Goal: Task Accomplishment & Management: Complete application form

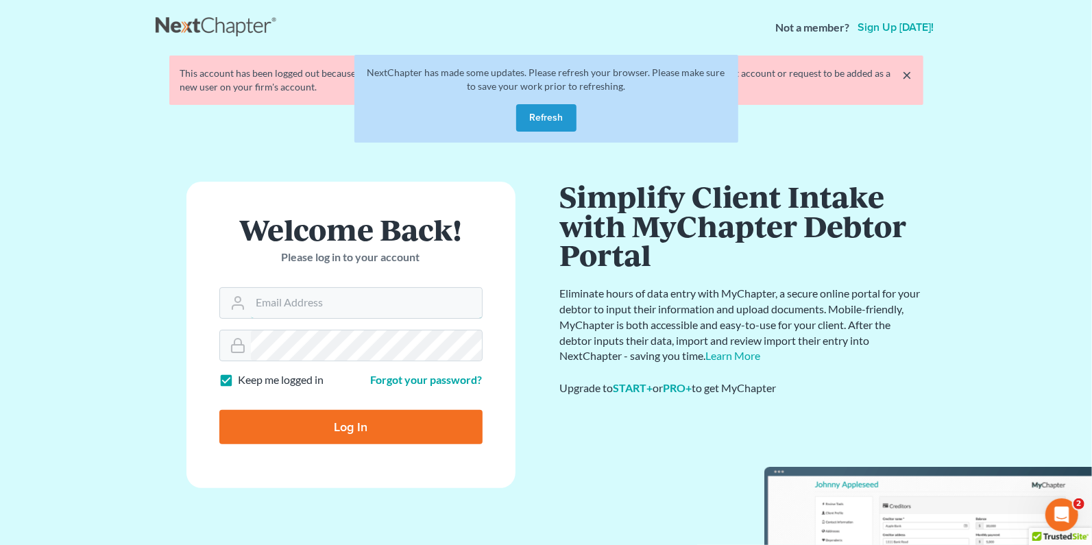
type input "[PERSON_NAME][EMAIL_ADDRESS][DOMAIN_NAME]"
click at [561, 108] on button "Refresh" at bounding box center [546, 117] width 60 height 27
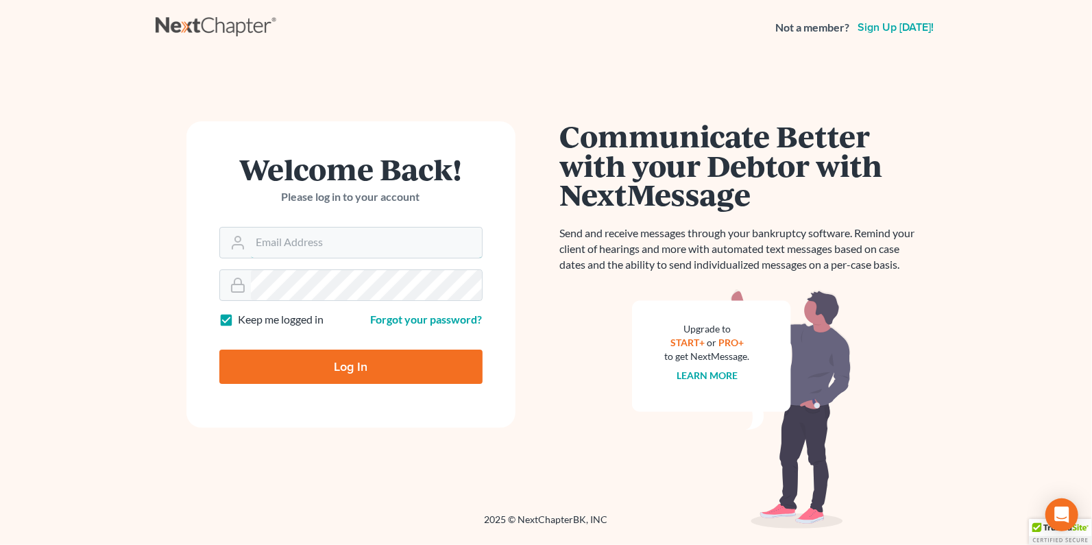
type input "[PERSON_NAME][EMAIL_ADDRESS][DOMAIN_NAME]"
click at [348, 371] on input "Log In" at bounding box center [350, 366] width 263 height 34
type input "Thinking..."
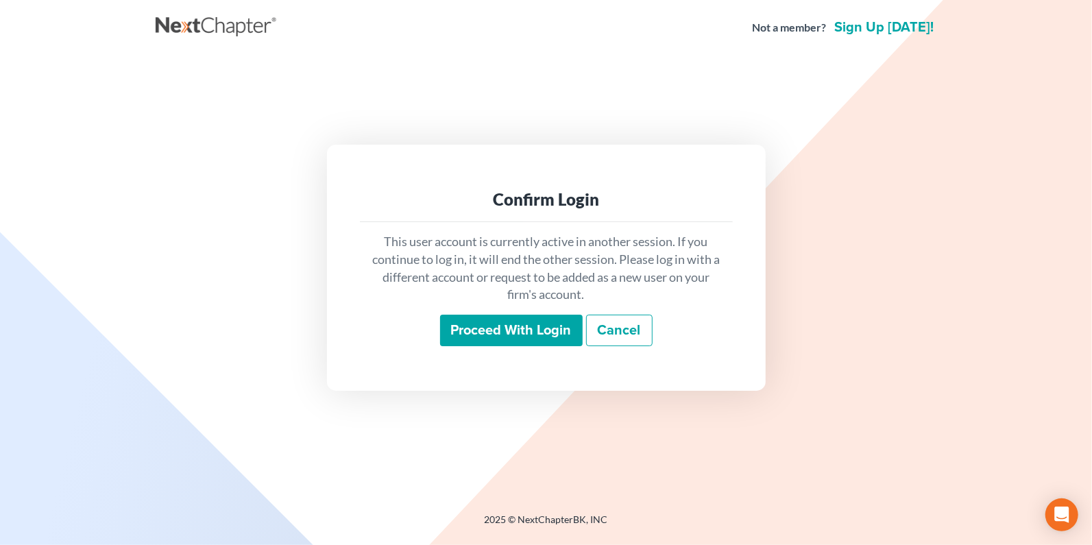
drag, startPoint x: 484, startPoint y: 322, endPoint x: 627, endPoint y: 229, distance: 170.9
click at [484, 322] on input "Proceed with login" at bounding box center [511, 331] width 143 height 32
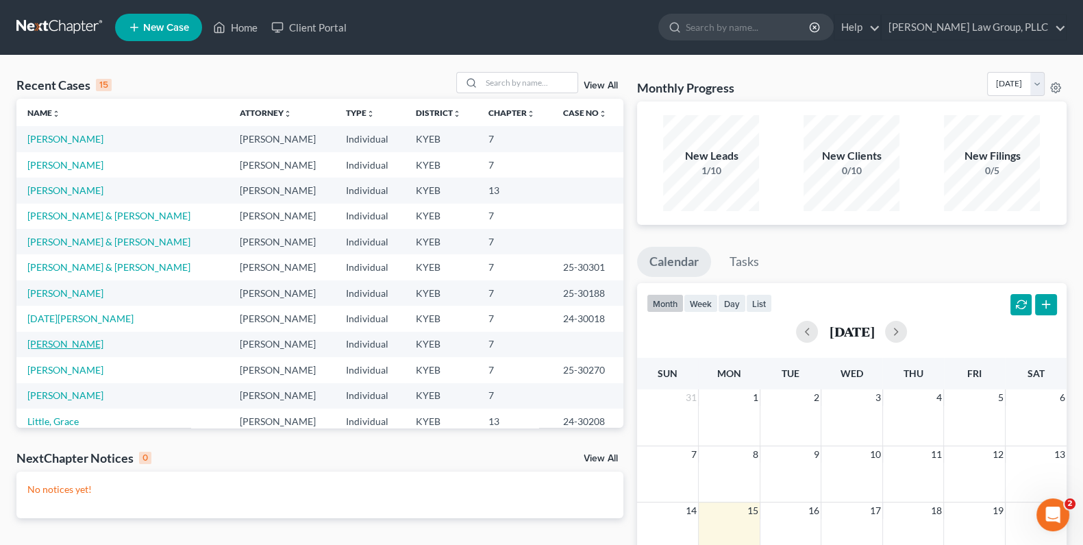
click at [65, 341] on link "[PERSON_NAME]" at bounding box center [65, 344] width 76 height 12
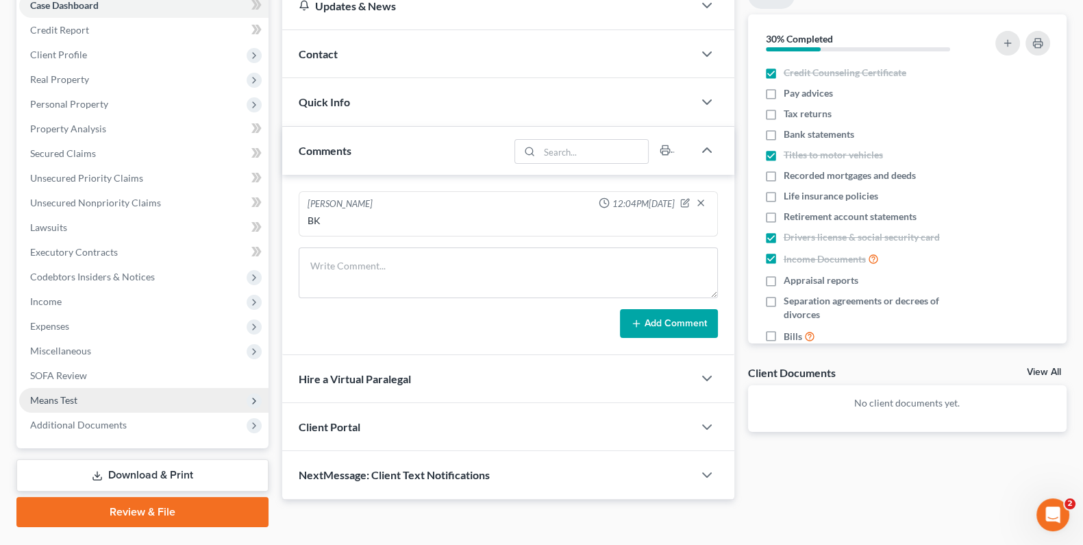
scroll to position [182, 0]
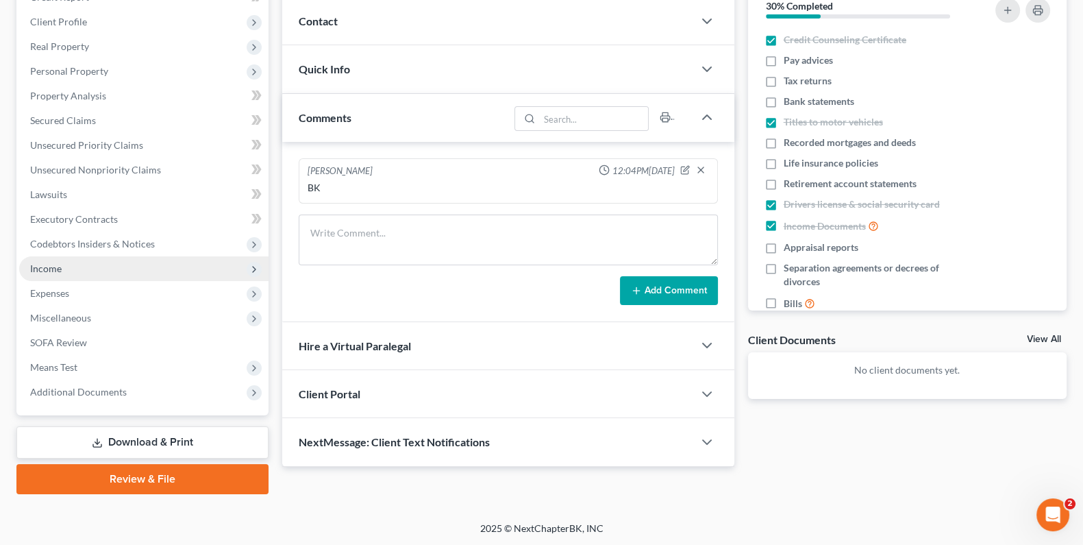
click at [73, 261] on span "Income" at bounding box center [143, 268] width 249 height 25
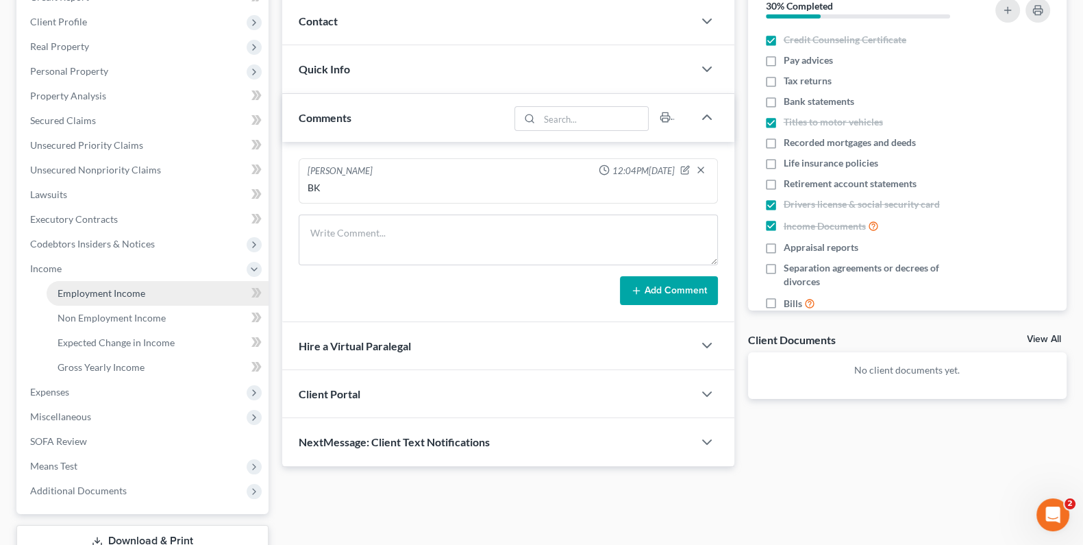
click at [74, 298] on link "Employment Income" at bounding box center [158, 293] width 222 height 25
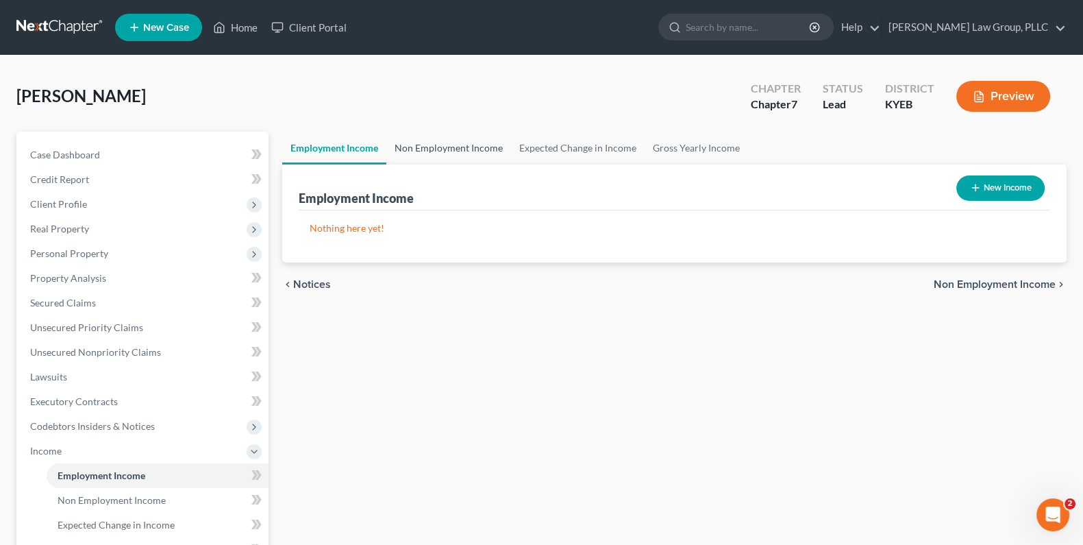
click at [473, 147] on link "Non Employment Income" at bounding box center [448, 148] width 125 height 33
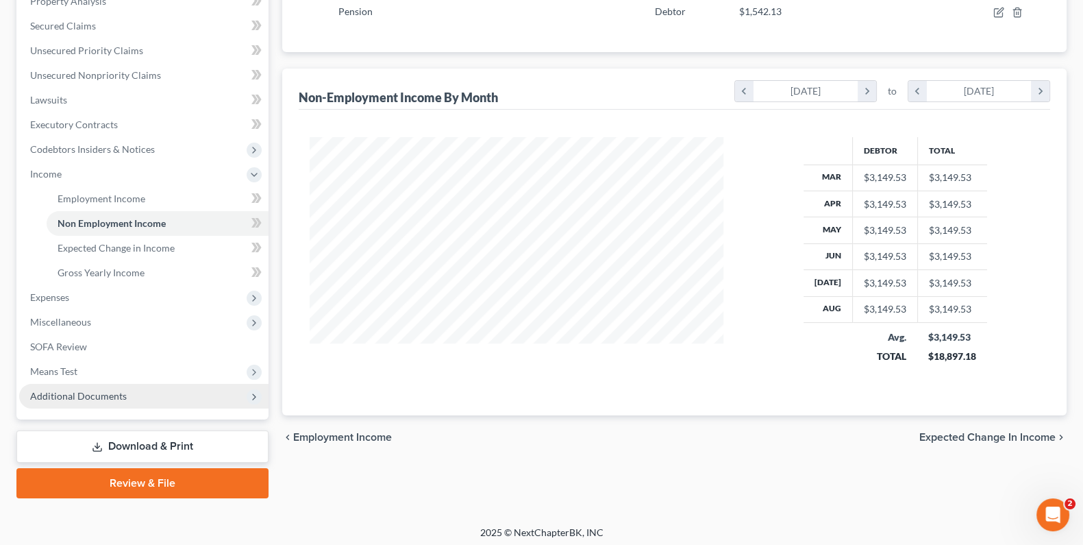
scroll to position [280, 0]
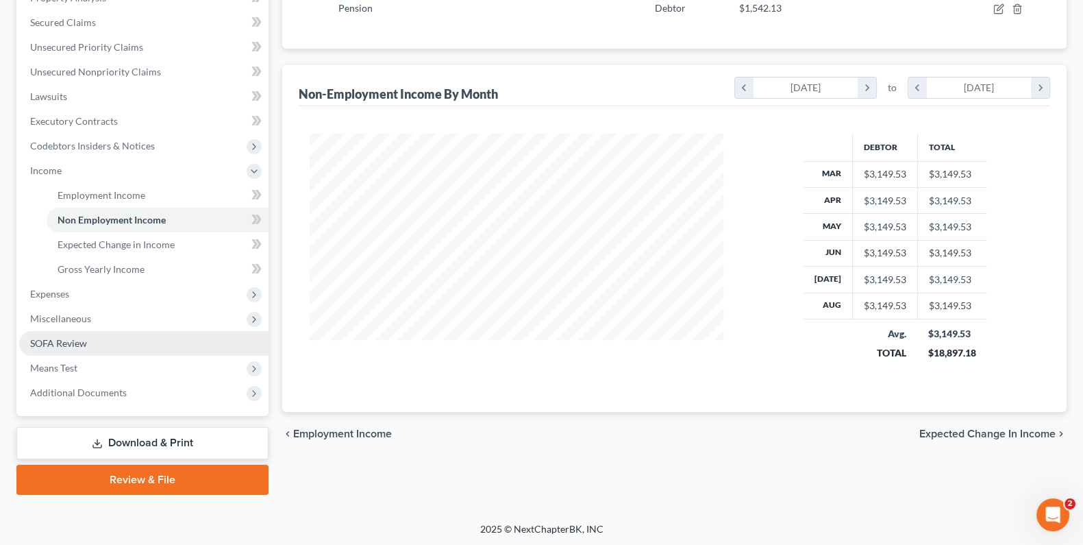
click at [79, 345] on span "SOFA Review" at bounding box center [58, 343] width 57 height 12
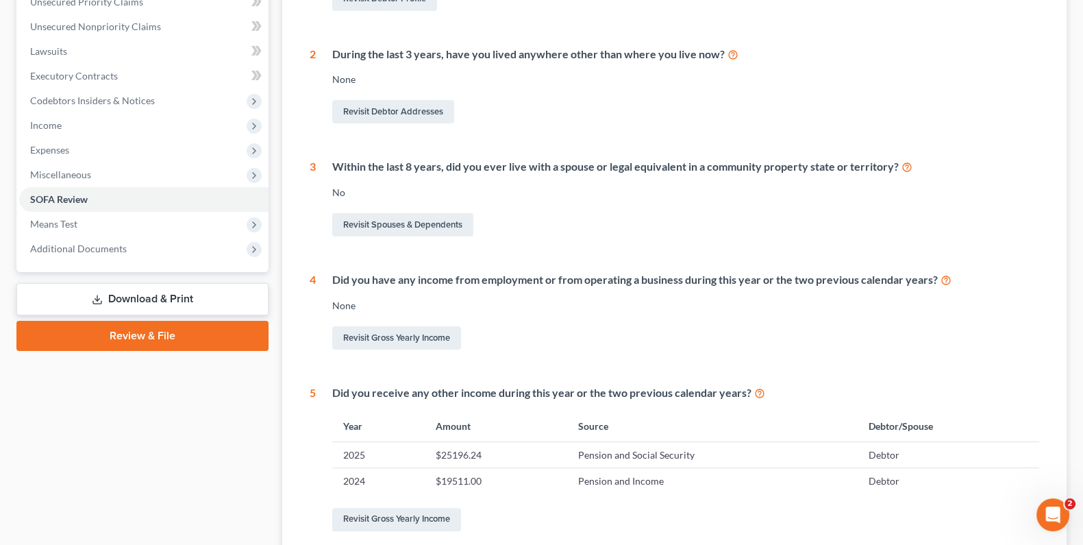
scroll to position [418, 0]
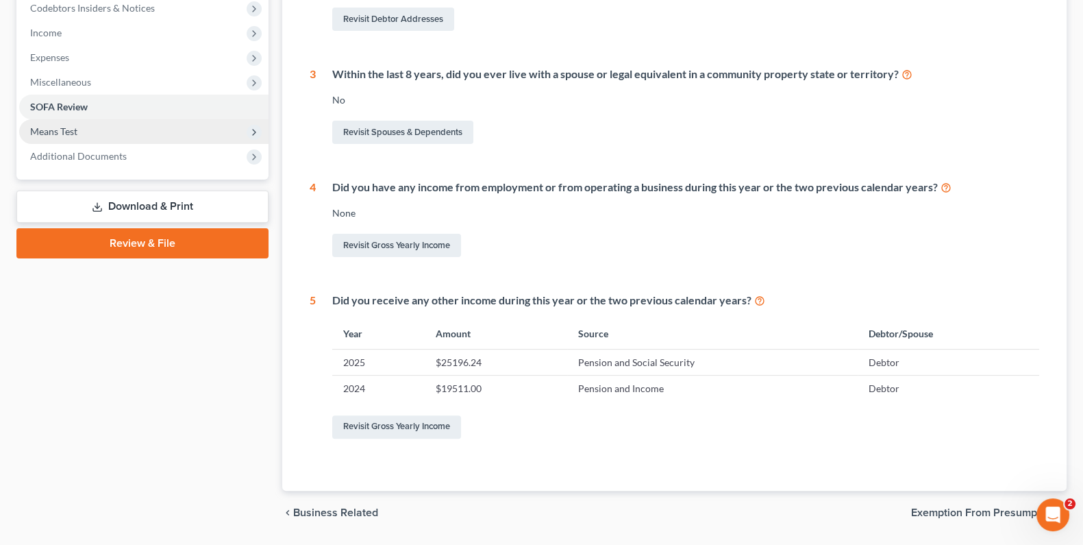
click at [72, 137] on span "Means Test" at bounding box center [143, 131] width 249 height 25
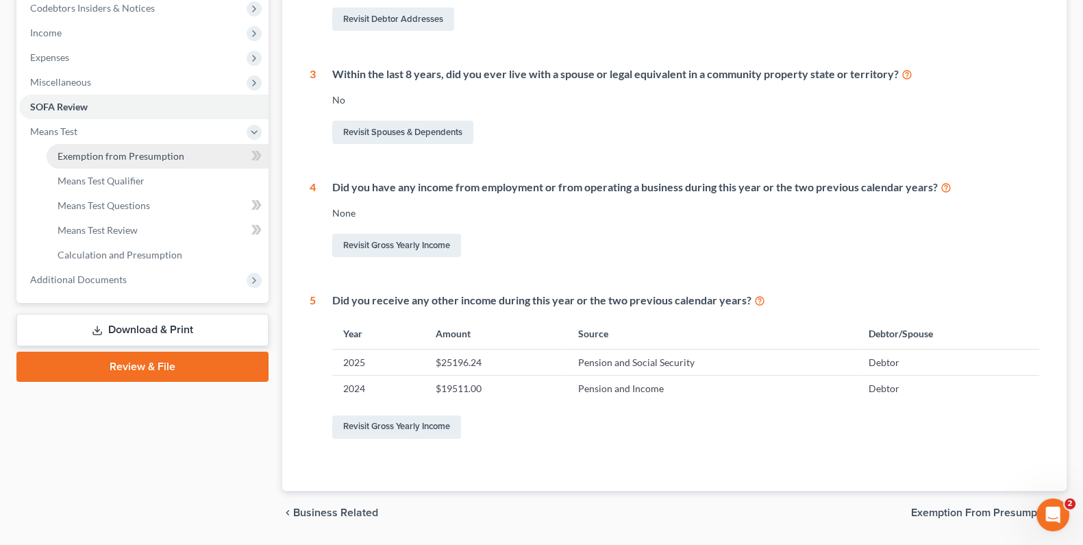
click at [120, 144] on link "Exemption from Presumption" at bounding box center [158, 156] width 222 height 25
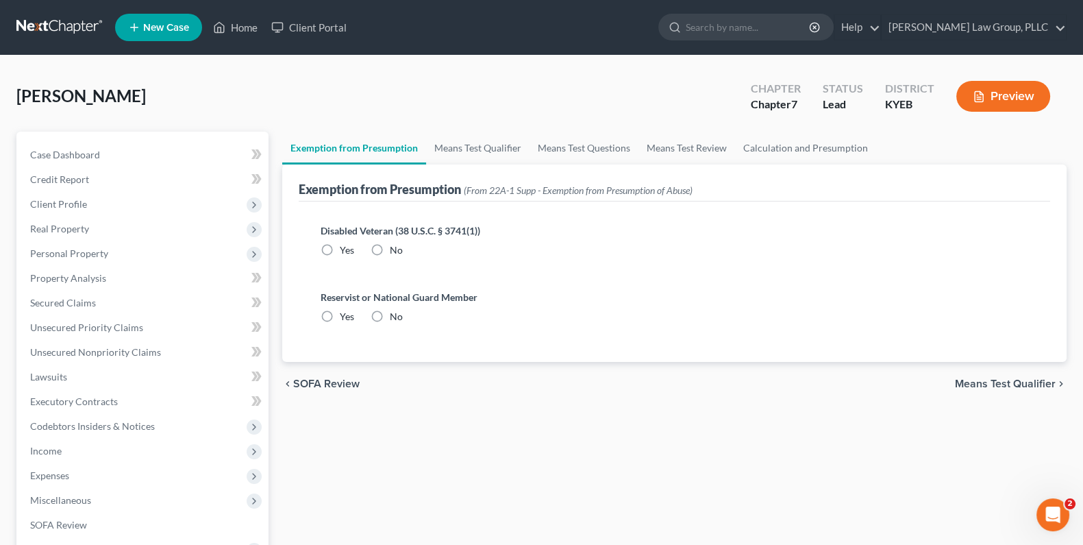
click at [390, 250] on label "No" at bounding box center [396, 250] width 13 height 14
click at [395, 250] on input "No" at bounding box center [399, 247] width 9 height 9
radio input "true"
click at [390, 312] on label "No" at bounding box center [396, 317] width 13 height 14
click at [395, 312] on input "No" at bounding box center [399, 314] width 9 height 9
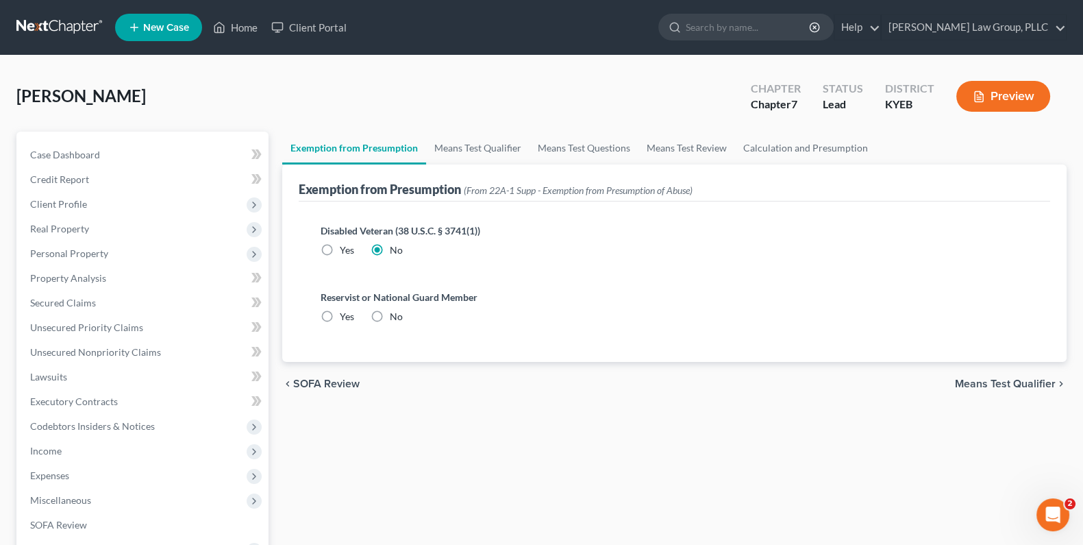
radio input "true"
click at [461, 138] on link "Means Test Qualifier" at bounding box center [477, 148] width 103 height 33
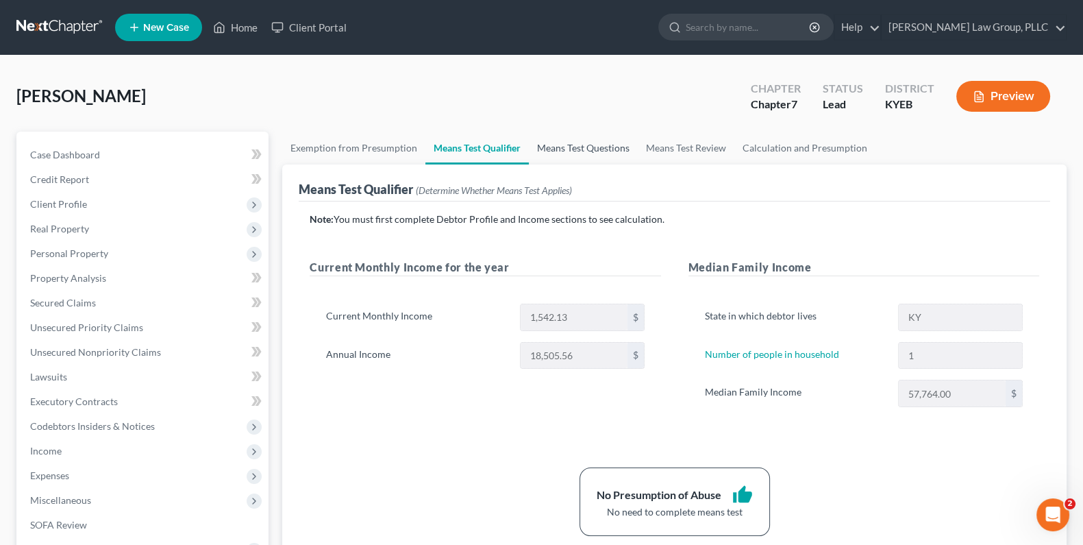
click at [576, 146] on link "Means Test Questions" at bounding box center [583, 148] width 109 height 33
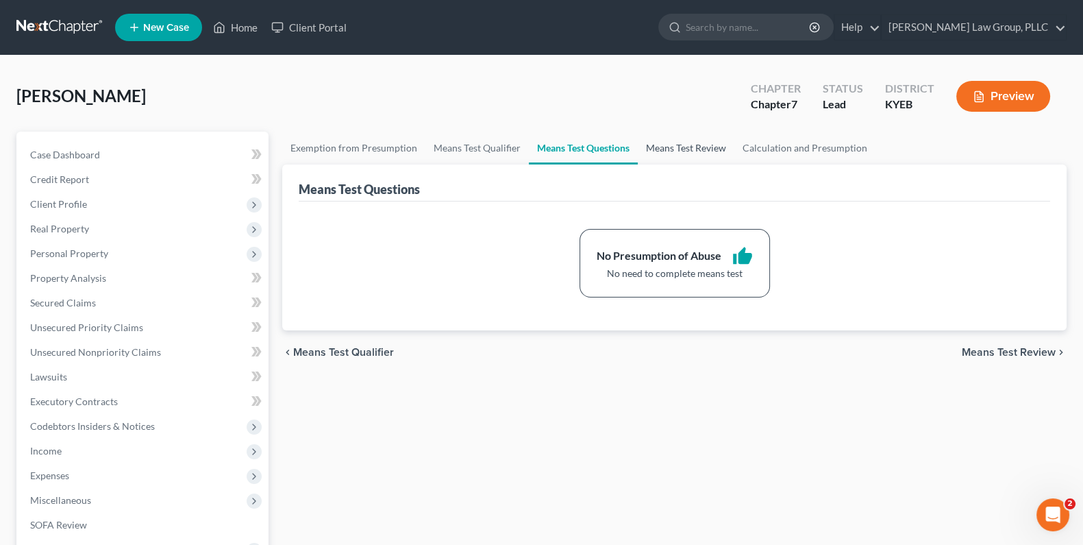
click at [701, 146] on link "Means Test Review" at bounding box center [686, 148] width 97 height 33
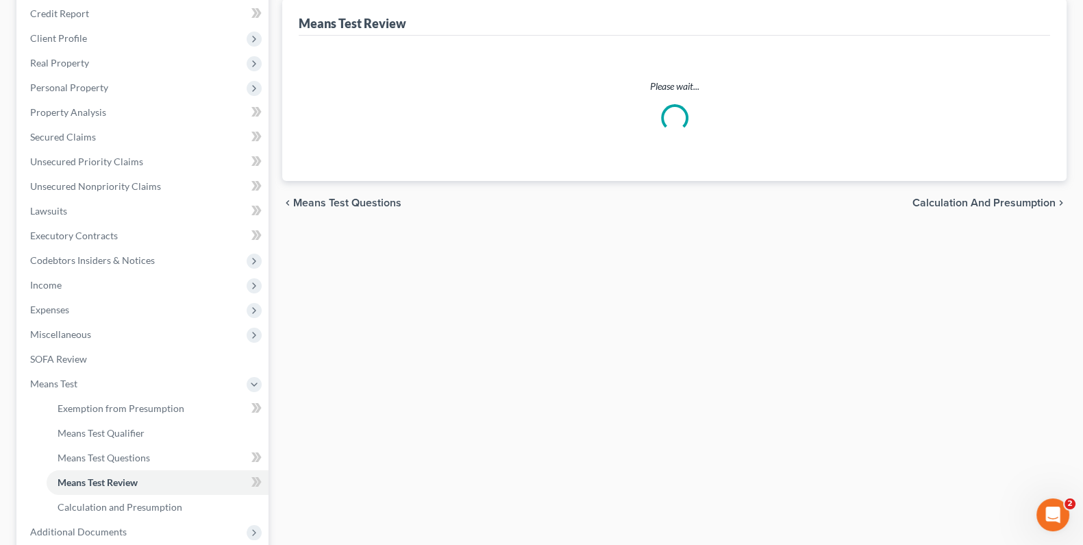
scroll to position [228, 0]
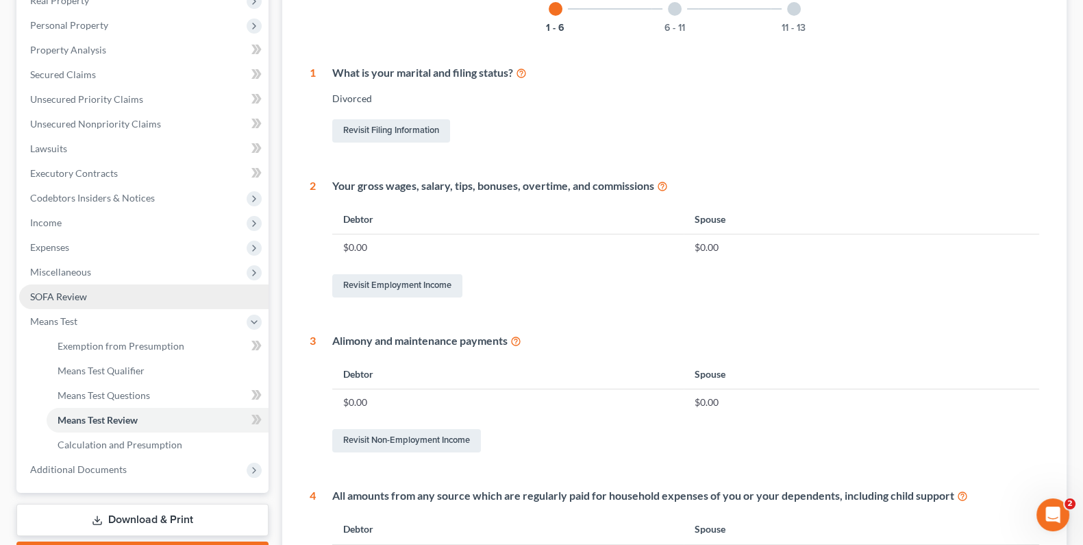
click at [92, 297] on link "SOFA Review" at bounding box center [143, 296] width 249 height 25
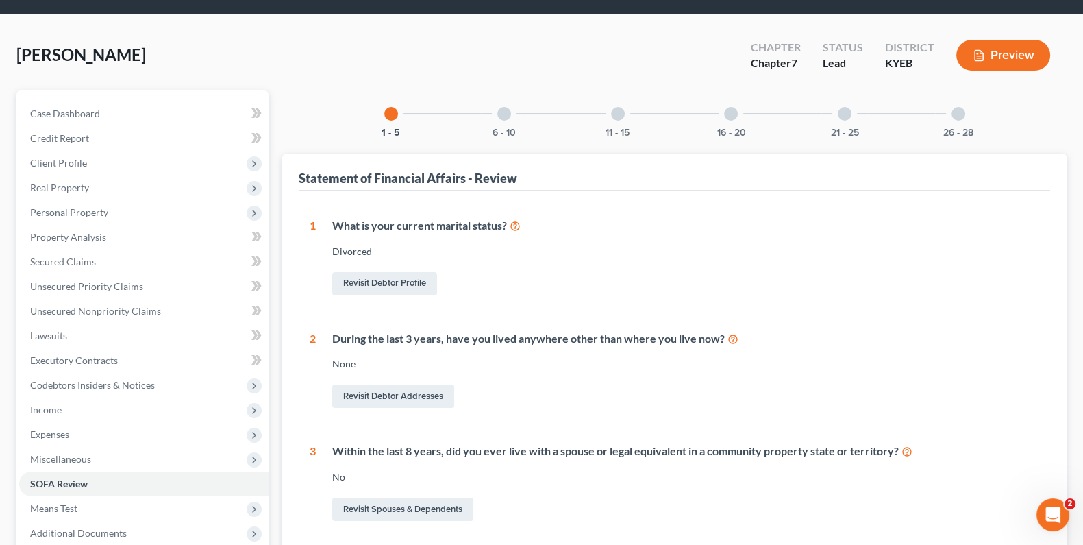
scroll to position [40, 0]
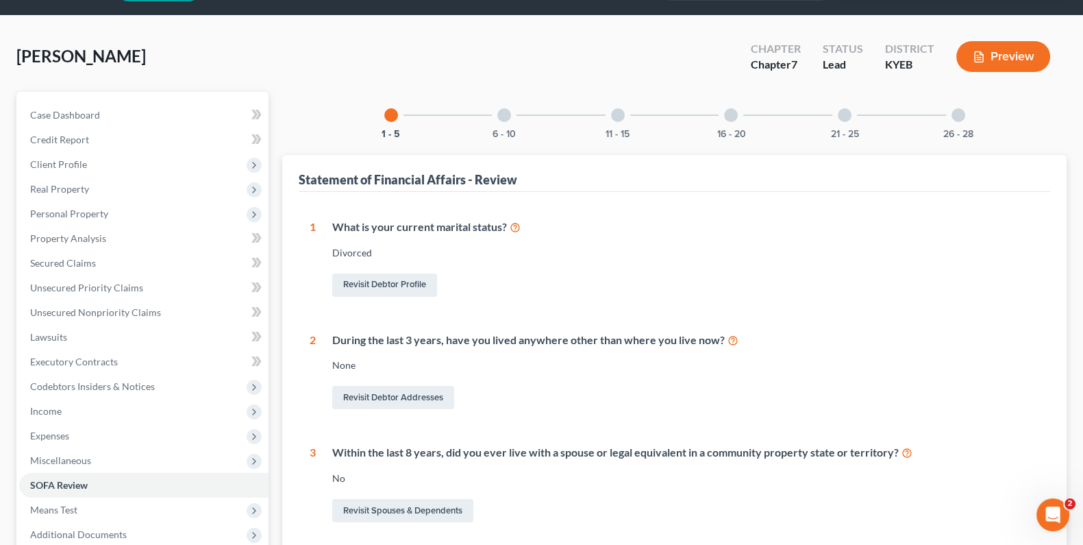
click at [505, 112] on div at bounding box center [504, 115] width 14 height 14
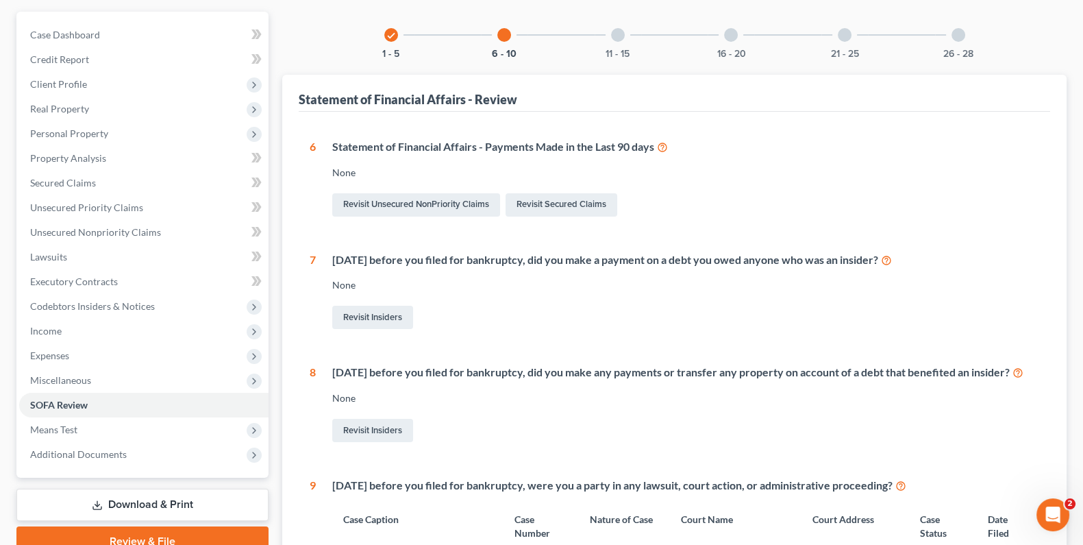
scroll to position [77, 0]
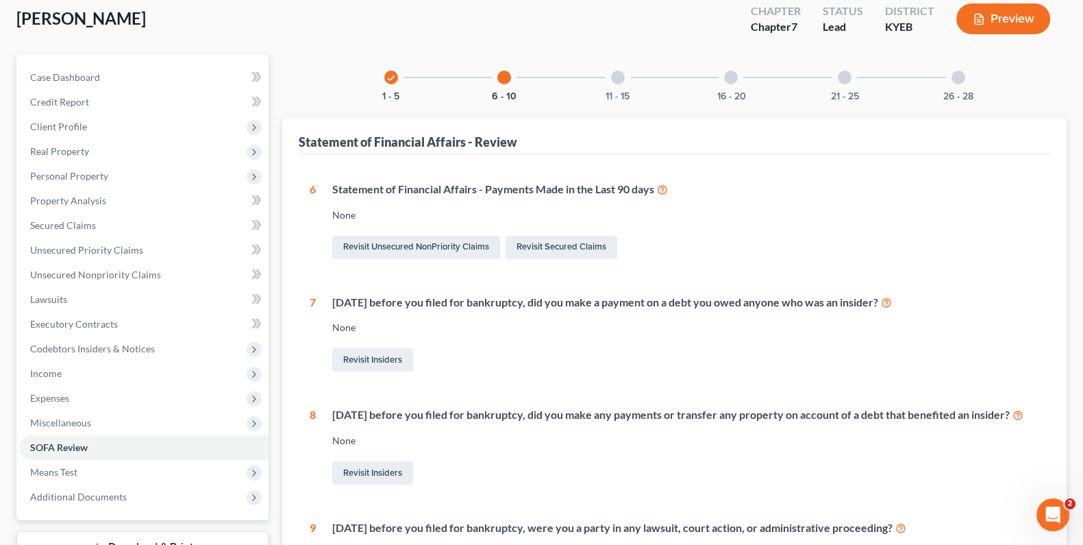
click at [624, 79] on div "11 - 15" at bounding box center [618, 77] width 47 height 47
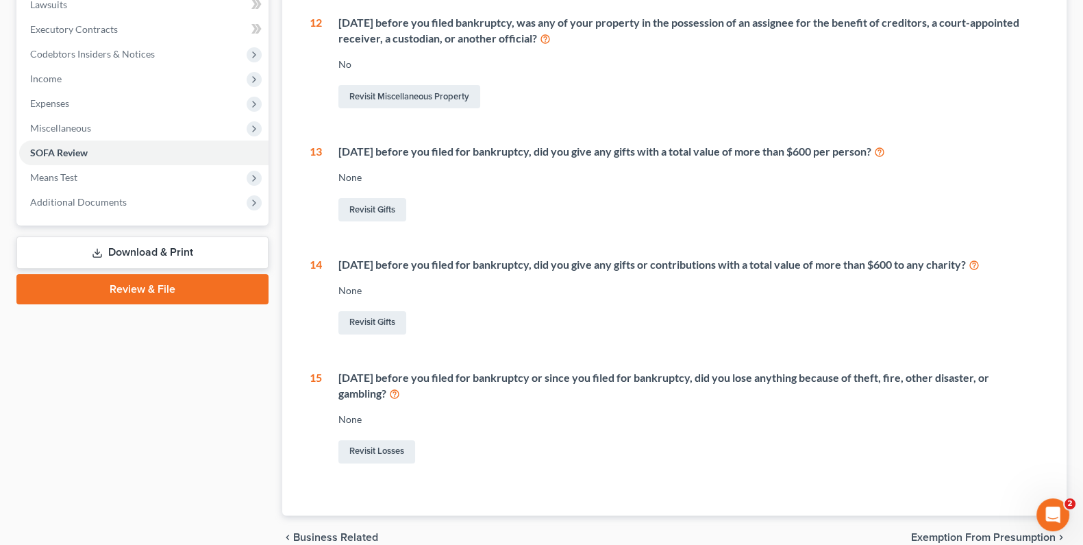
scroll to position [153, 0]
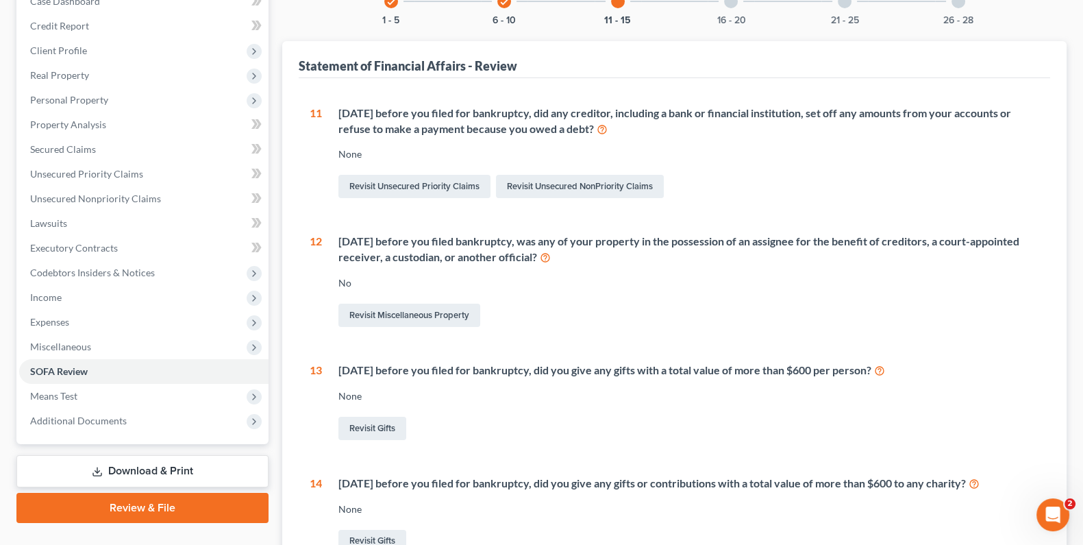
click at [720, 3] on div "16 - 20" at bounding box center [731, 1] width 47 height 47
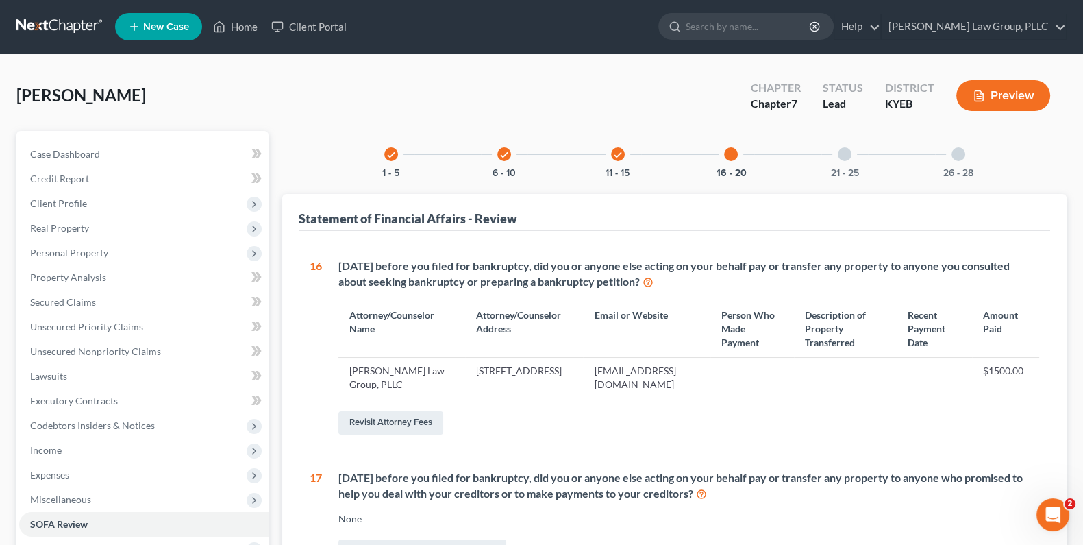
scroll to position [0, 0]
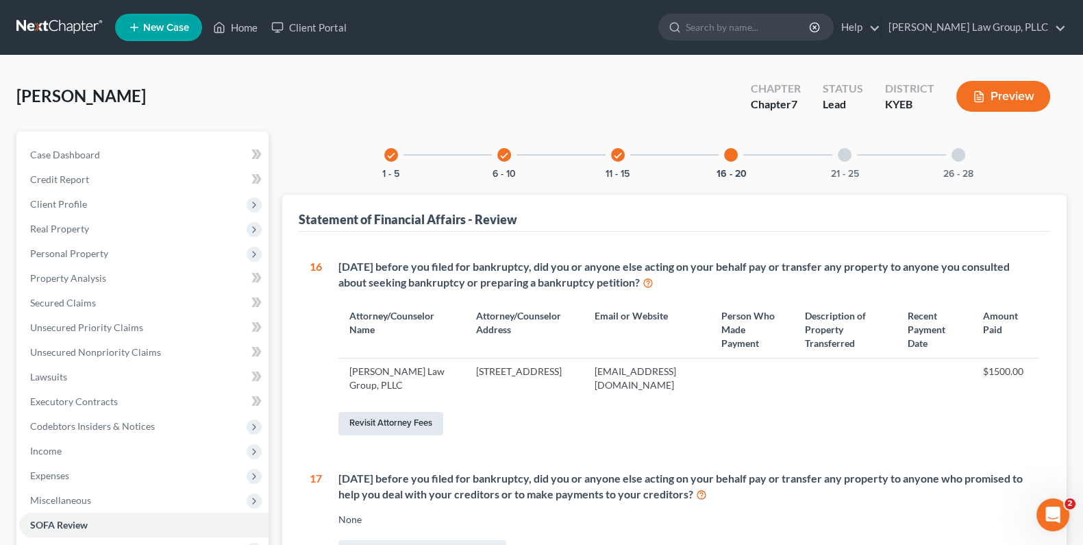
click at [431, 423] on link "Revisit Attorney Fees" at bounding box center [391, 423] width 105 height 23
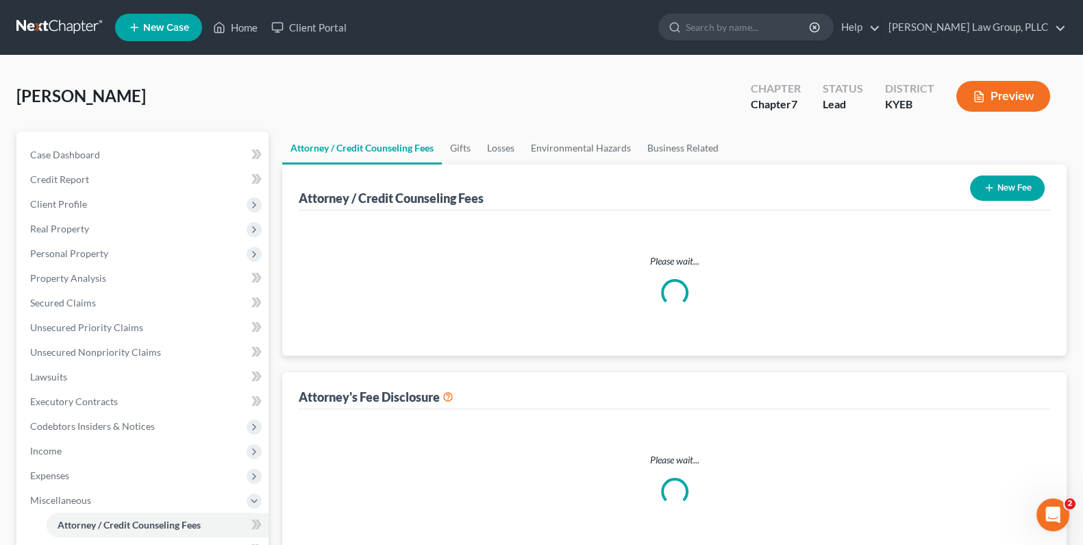
select select "0"
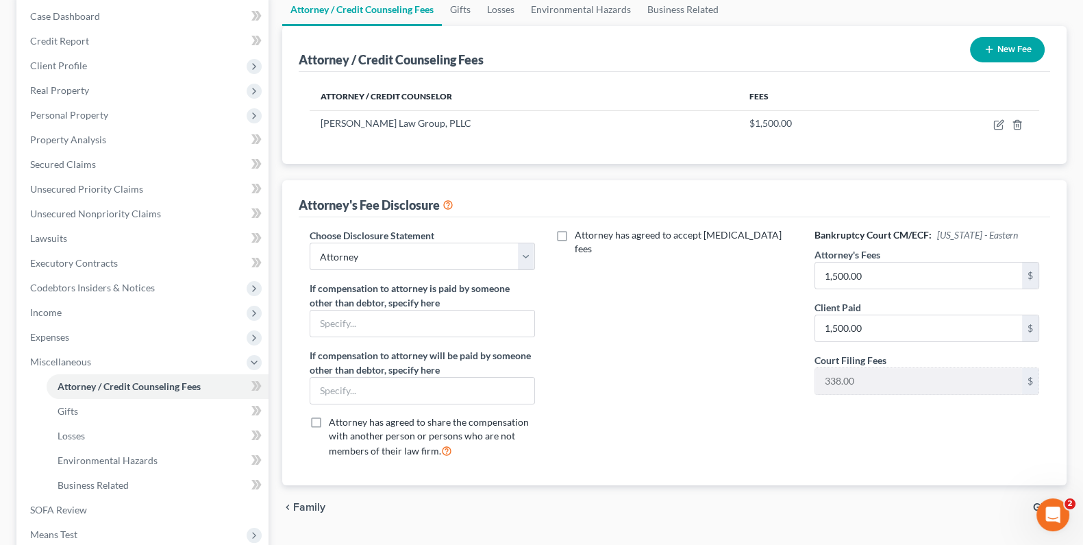
scroll to position [152, 0]
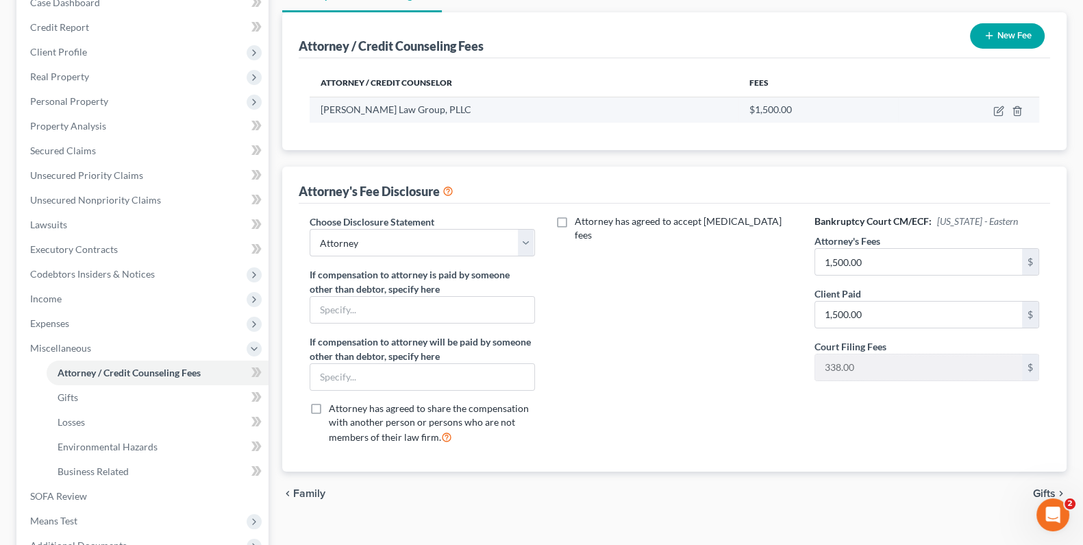
click at [509, 110] on div "[PERSON_NAME] Law Group, PLLC" at bounding box center [524, 110] width 406 height 14
click at [1000, 106] on icon "button" at bounding box center [999, 111] width 11 height 11
select select "18"
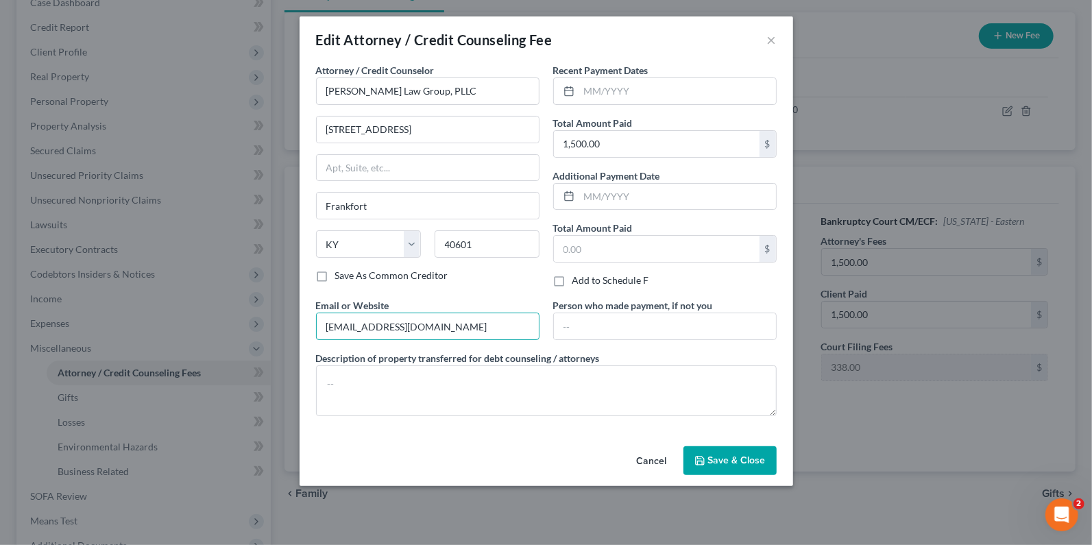
drag, startPoint x: 436, startPoint y: 323, endPoint x: 125, endPoint y: 287, distance: 312.5
click at [125, 287] on div "Edit Attorney / Credit Counseling Fee × Attorney / Credit Counselor * [PERSON_N…" at bounding box center [546, 272] width 1092 height 545
click at [717, 451] on button "Save & Close" at bounding box center [729, 460] width 93 height 29
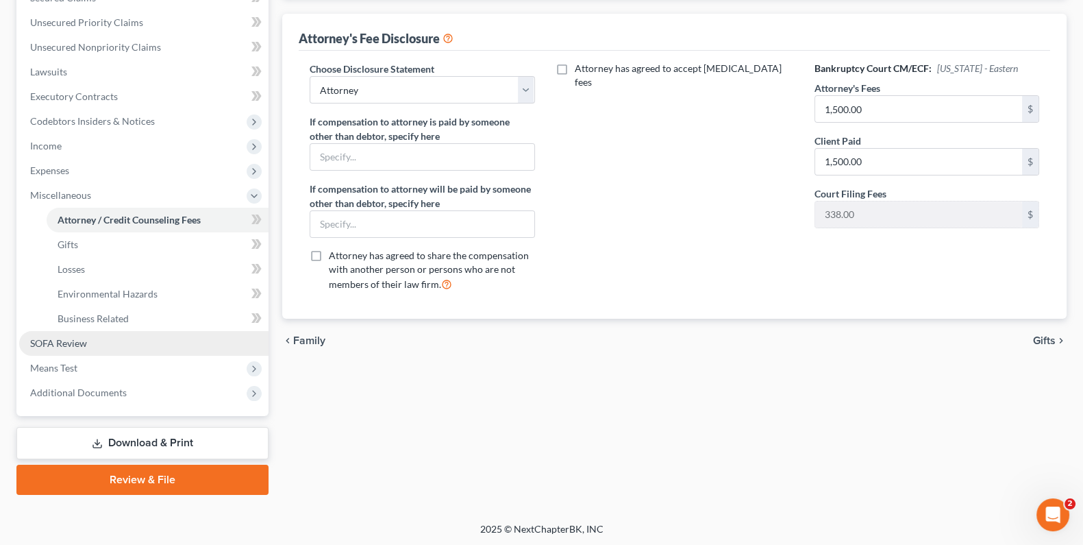
click at [77, 331] on link "SOFA Review" at bounding box center [143, 343] width 249 height 25
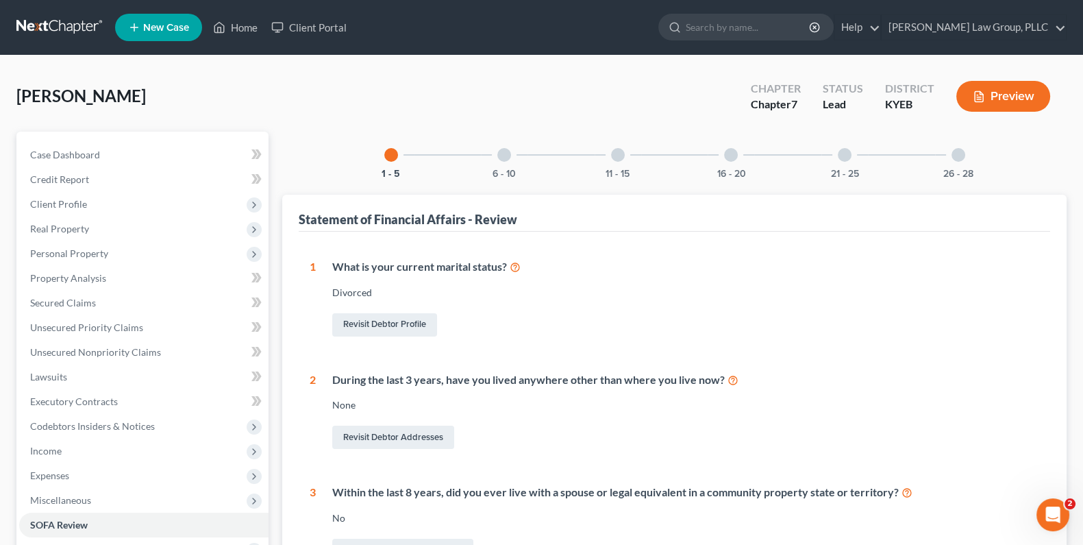
click at [833, 156] on div "21 - 25" at bounding box center [845, 155] width 47 height 47
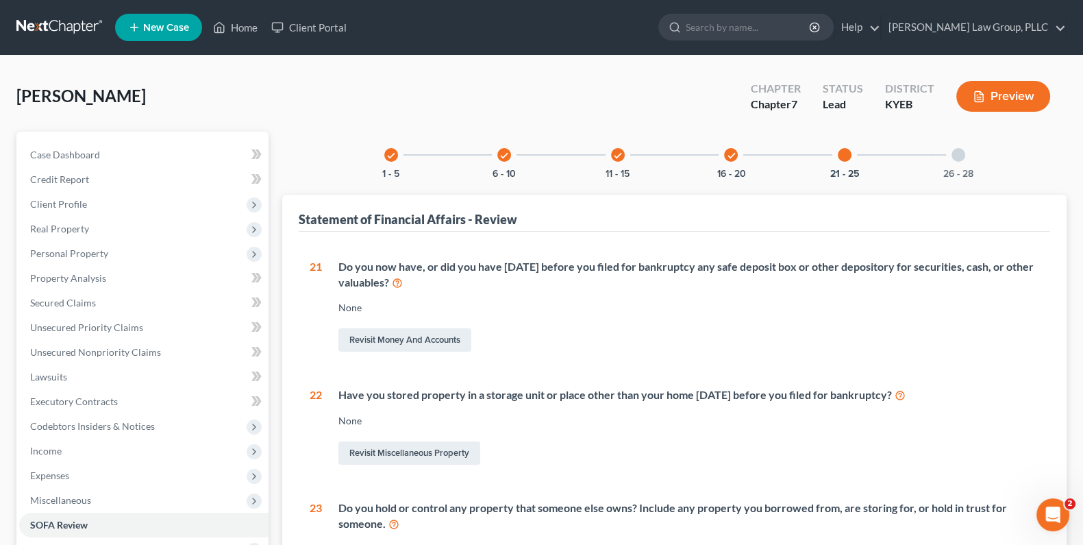
click at [950, 156] on div "26 - 28" at bounding box center [958, 155] width 47 height 47
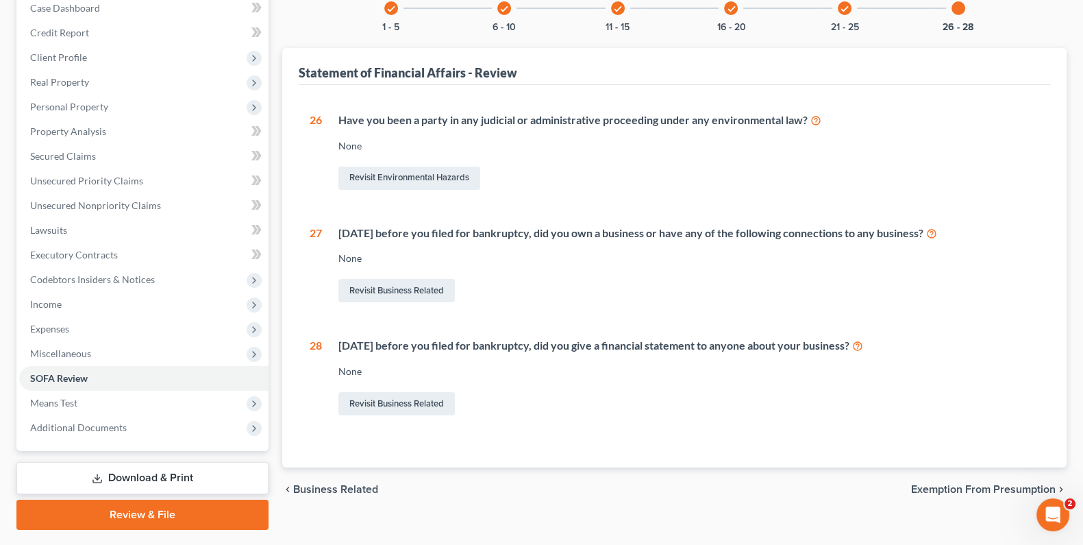
scroll to position [182, 0]
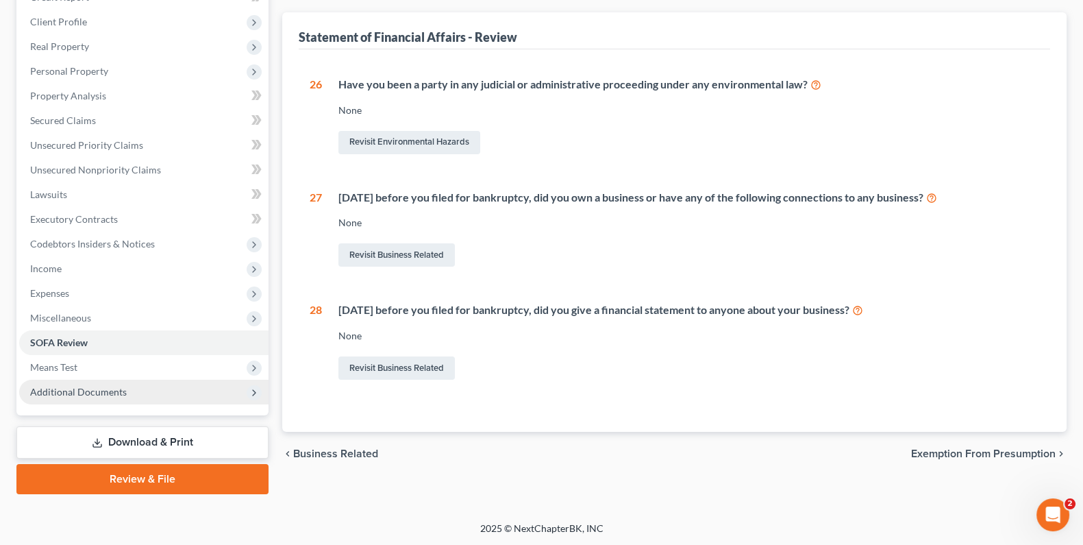
click at [97, 395] on span "Additional Documents" at bounding box center [78, 392] width 97 height 12
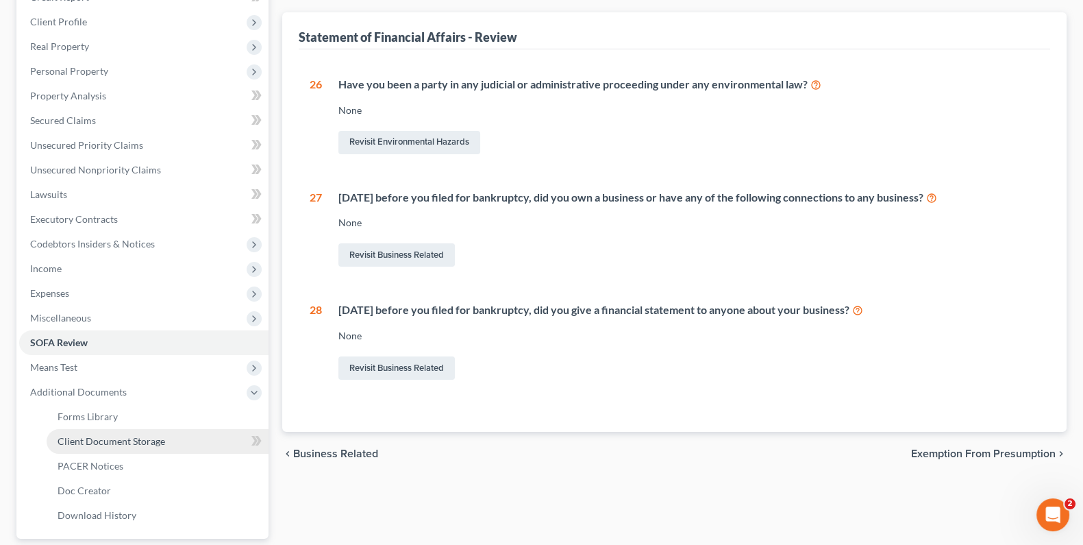
click at [108, 441] on span "Client Document Storage" at bounding box center [112, 441] width 108 height 12
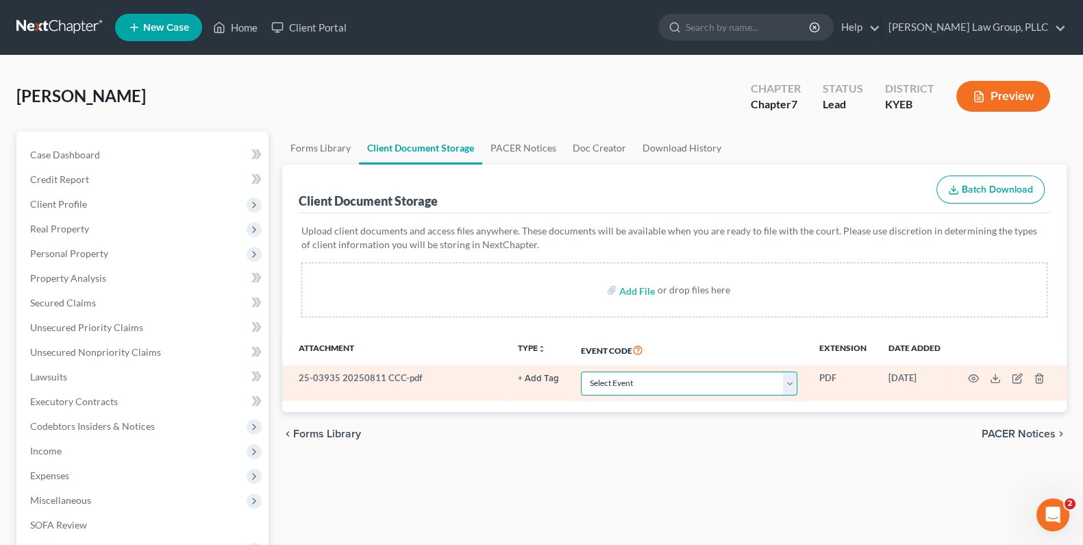
click at [784, 382] on select "Select Event 20 Largest Unsecured Creditors Amended Schedules A-H, Mailing Matr…" at bounding box center [689, 383] width 217 height 24
select select "7"
click at [581, 371] on select "Select Event 20 Largest Unsecured Creditors Amended Schedules A-H, Mailing Matr…" at bounding box center [689, 383] width 217 height 24
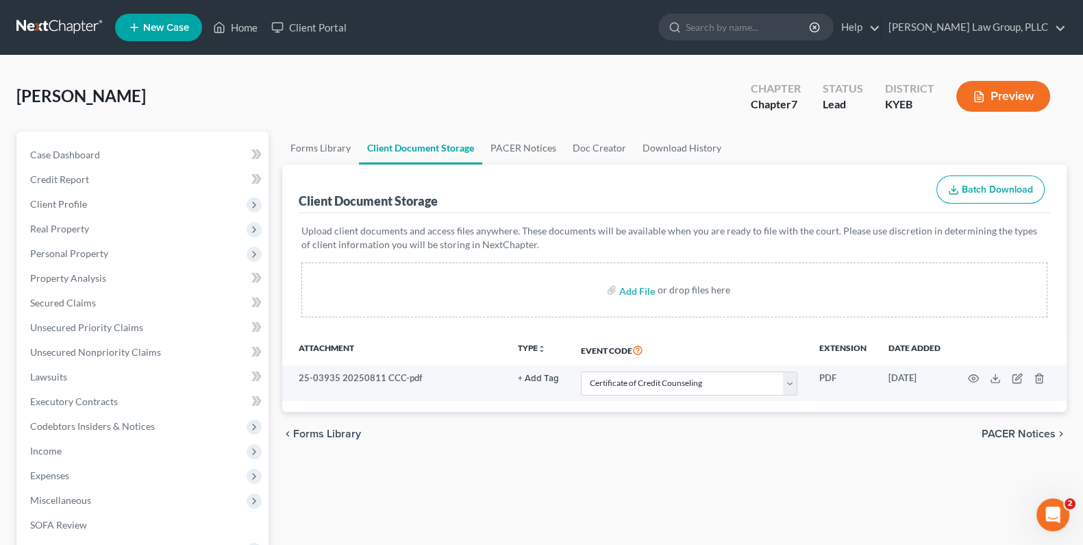
click at [428, 282] on div "Add File or drop files here" at bounding box center [675, 289] width 746 height 55
click at [380, 352] on th "Attachment" at bounding box center [394, 350] width 225 height 32
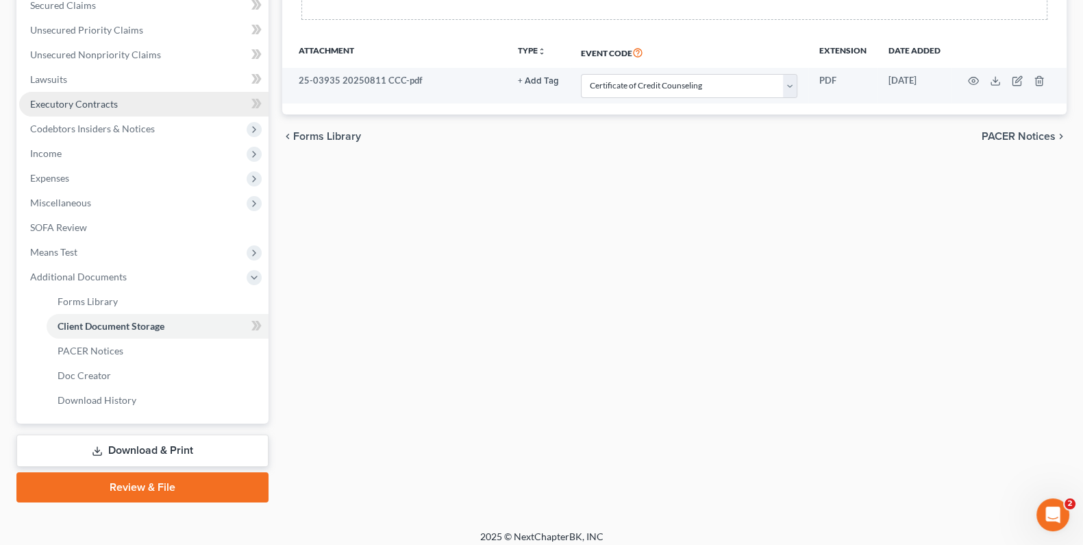
scroll to position [305, 0]
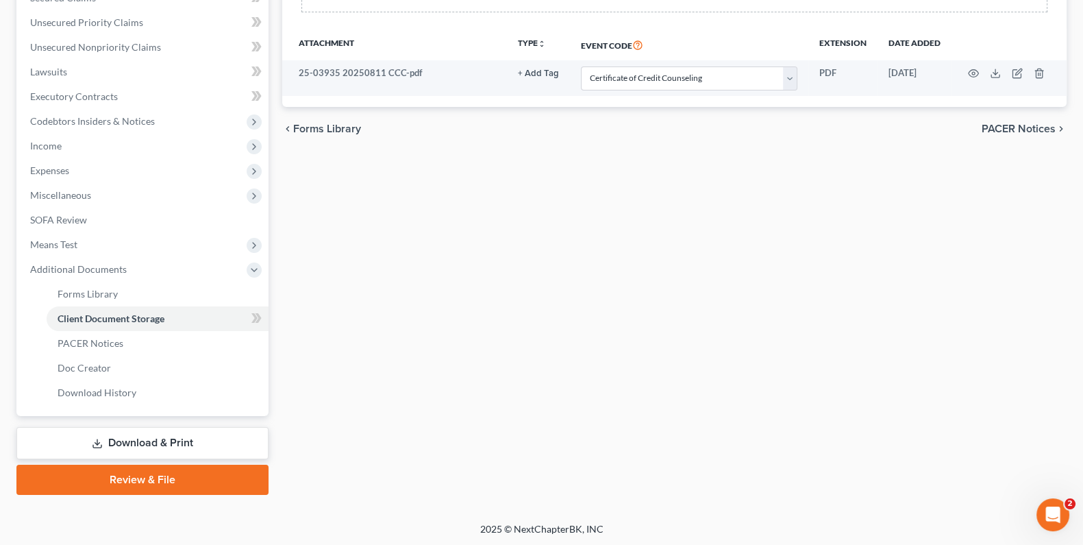
click at [131, 441] on link "Download & Print" at bounding box center [142, 443] width 252 height 32
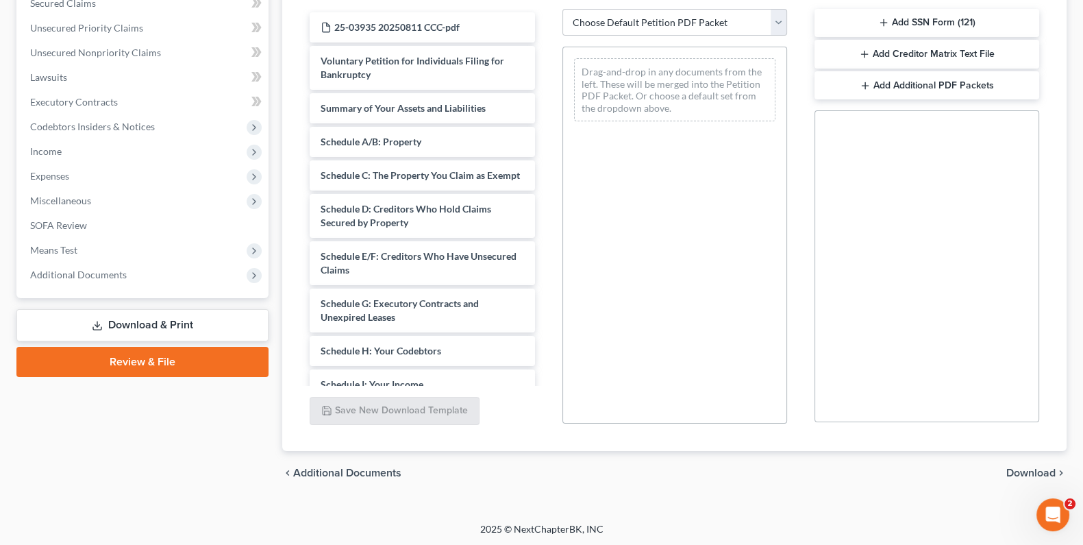
scroll to position [300, 0]
click at [121, 364] on link "Review & File" at bounding box center [142, 361] width 252 height 30
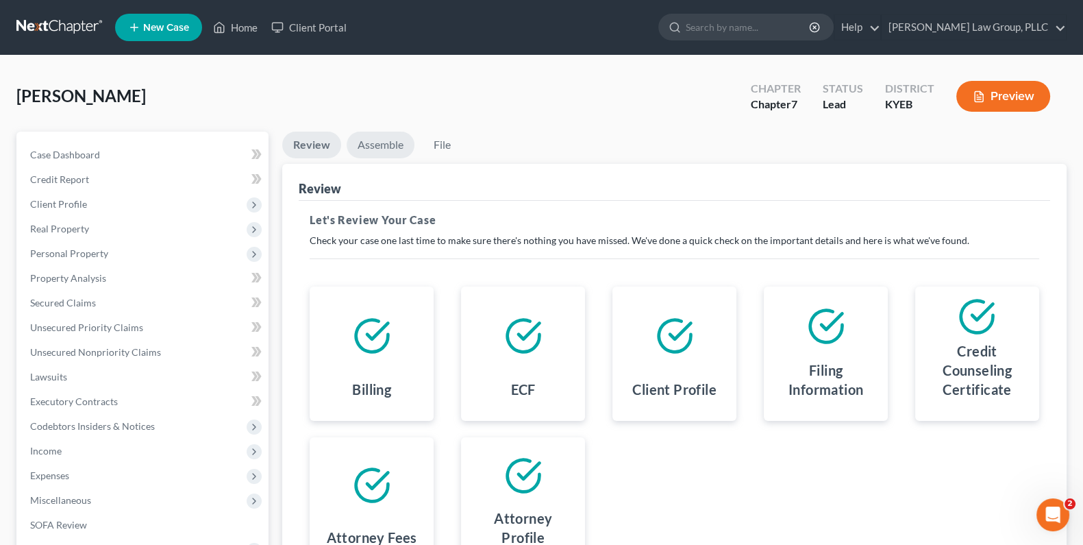
click at [385, 149] on link "Assemble" at bounding box center [381, 145] width 68 height 27
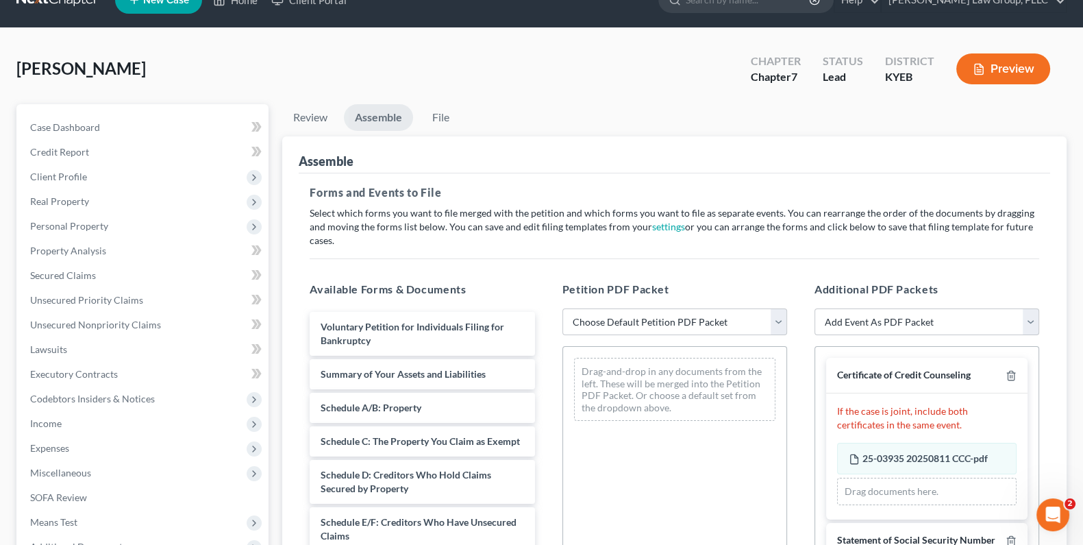
scroll to position [228, 0]
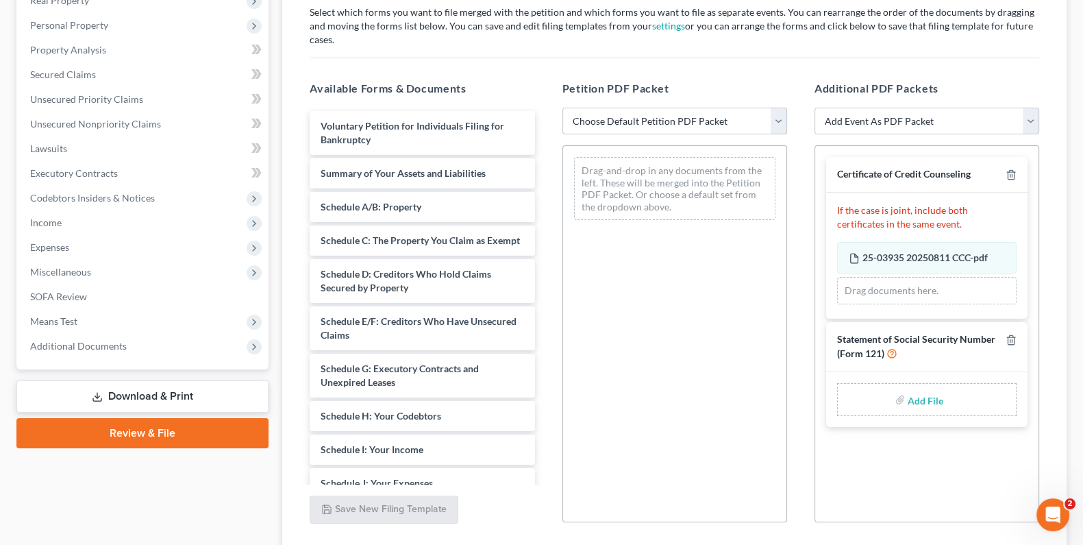
click at [774, 110] on select "Choose Default Petition PDF Packet Complete Bankruptcy Petition (all forms and …" at bounding box center [675, 121] width 225 height 27
select select "0"
click at [563, 108] on select "Choose Default Petition PDF Packet Complete Bankruptcy Petition (all forms and …" at bounding box center [675, 121] width 225 height 27
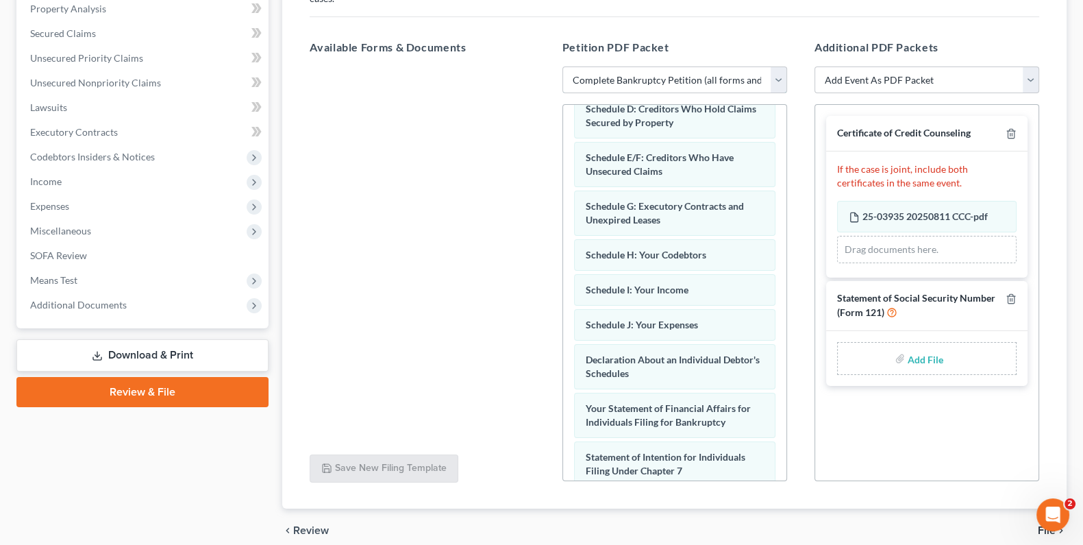
scroll to position [314, 0]
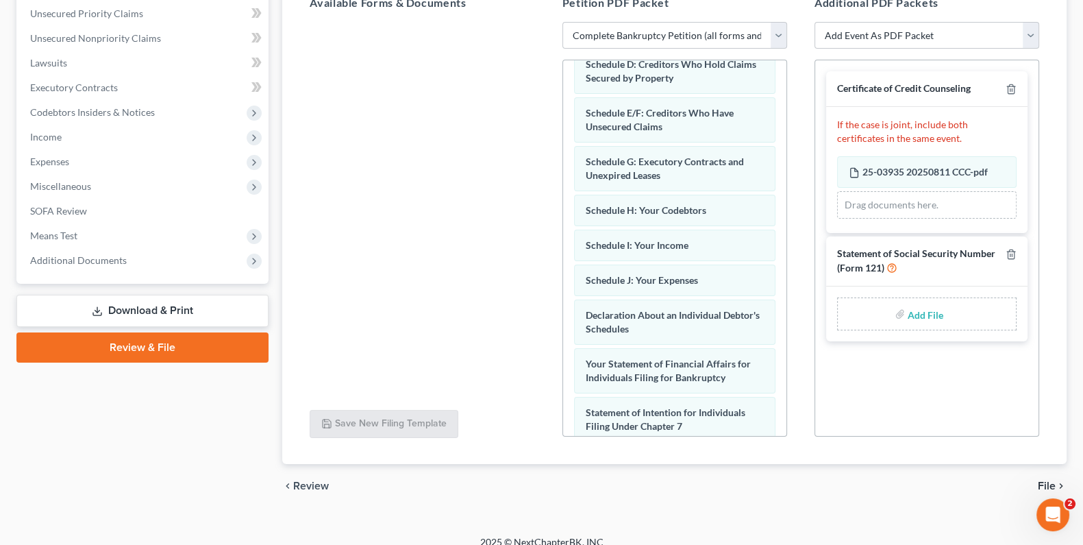
click at [1048, 480] on span "File" at bounding box center [1047, 485] width 18 height 11
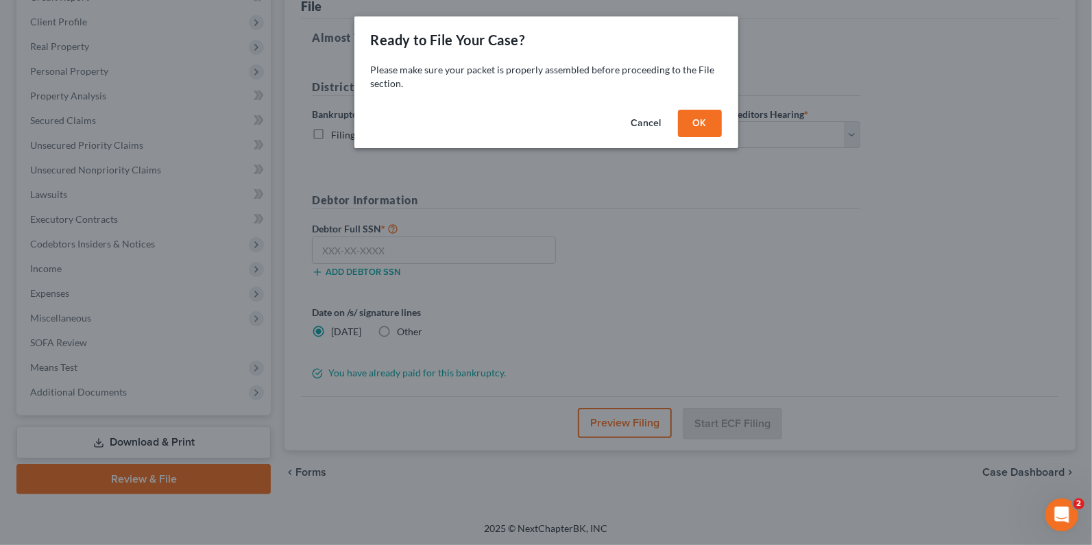
click at [712, 123] on button "OK" at bounding box center [700, 123] width 44 height 27
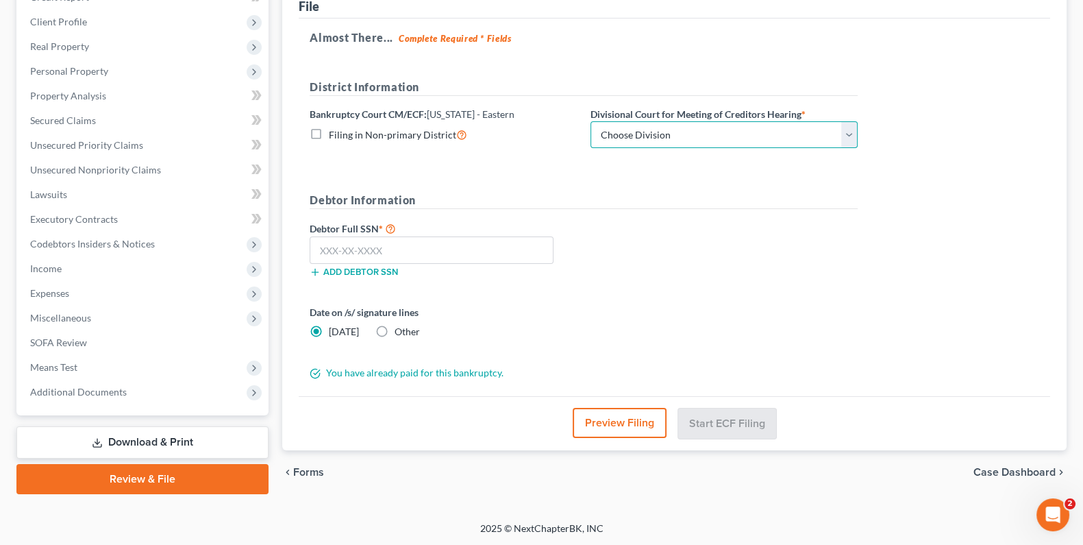
click at [790, 127] on select "Choose Division Ashland [GEOGRAPHIC_DATA] [GEOGRAPHIC_DATA] [GEOGRAPHIC_DATA] […" at bounding box center [724, 134] width 267 height 27
select select "2"
click at [591, 121] on select "Choose Division Ashland [GEOGRAPHIC_DATA] [GEOGRAPHIC_DATA] [GEOGRAPHIC_DATA] […" at bounding box center [724, 134] width 267 height 27
click at [411, 246] on input "text" at bounding box center [432, 249] width 244 height 27
click at [356, 242] on input "text" at bounding box center [432, 249] width 244 height 27
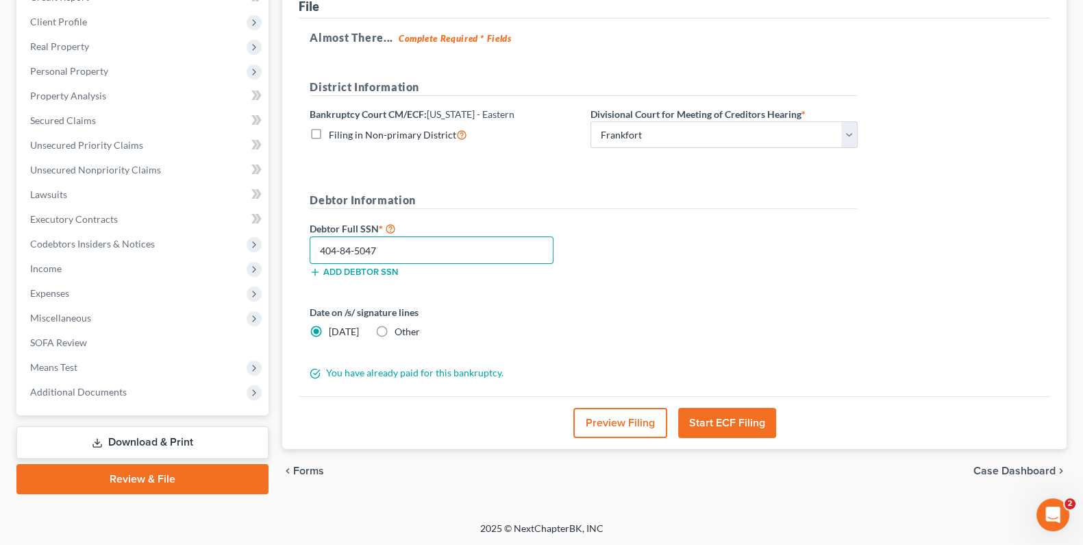
type input "404-84-5047"
click at [717, 425] on button "Start ECF Filing" at bounding box center [727, 423] width 98 height 30
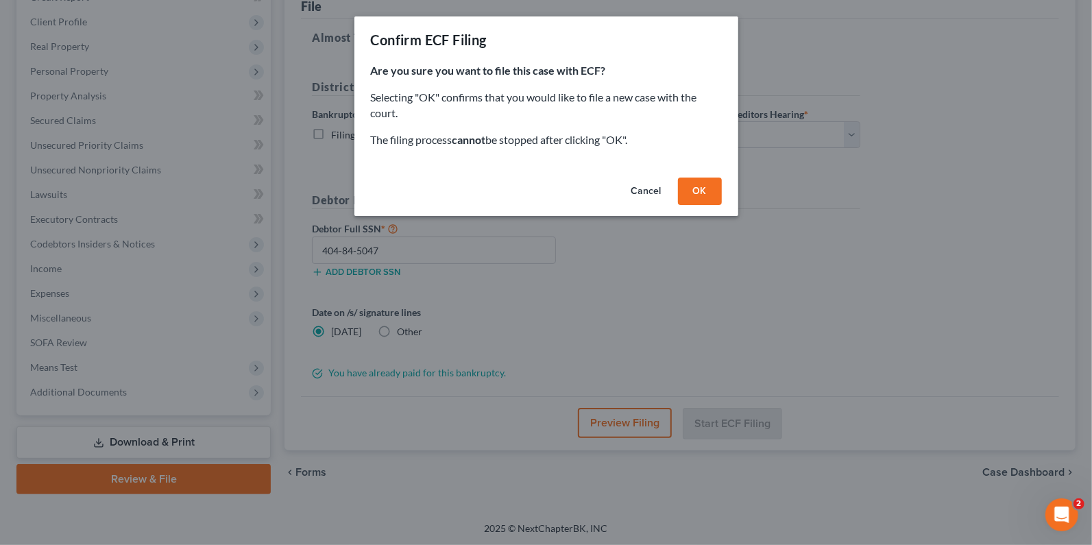
click at [704, 195] on button "OK" at bounding box center [700, 190] width 44 height 27
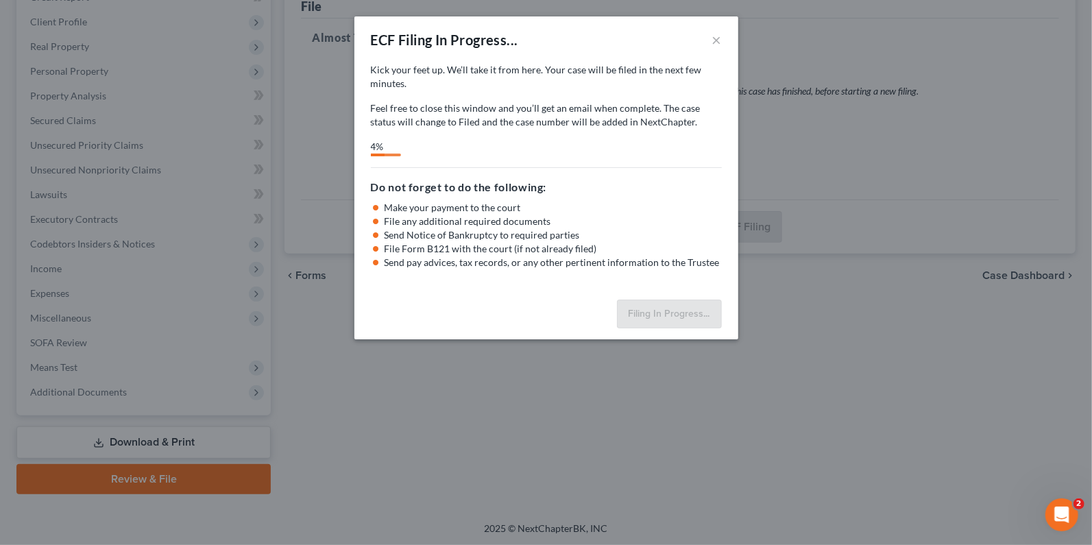
select select "2"
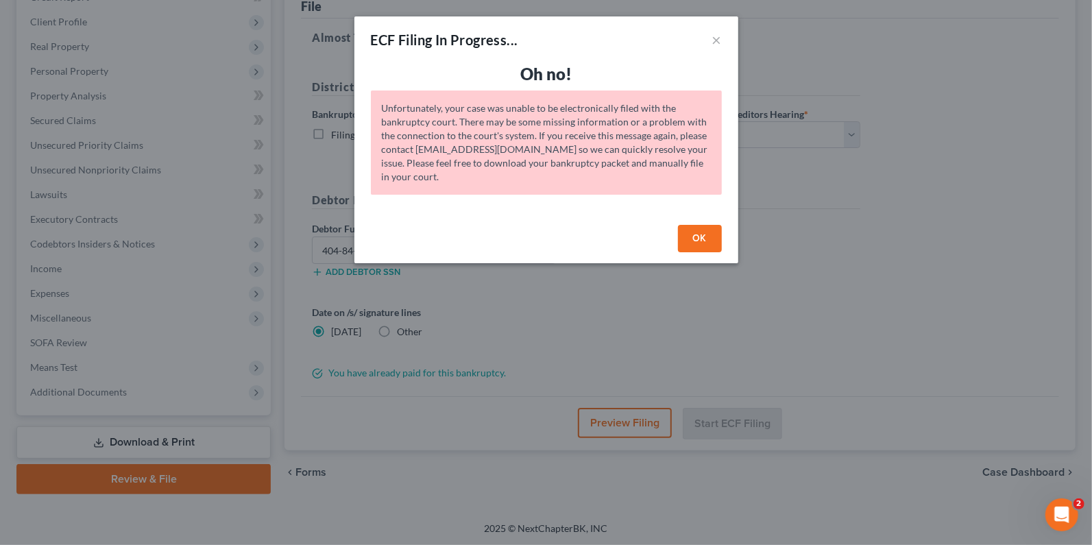
click at [695, 248] on button "OK" at bounding box center [700, 238] width 44 height 27
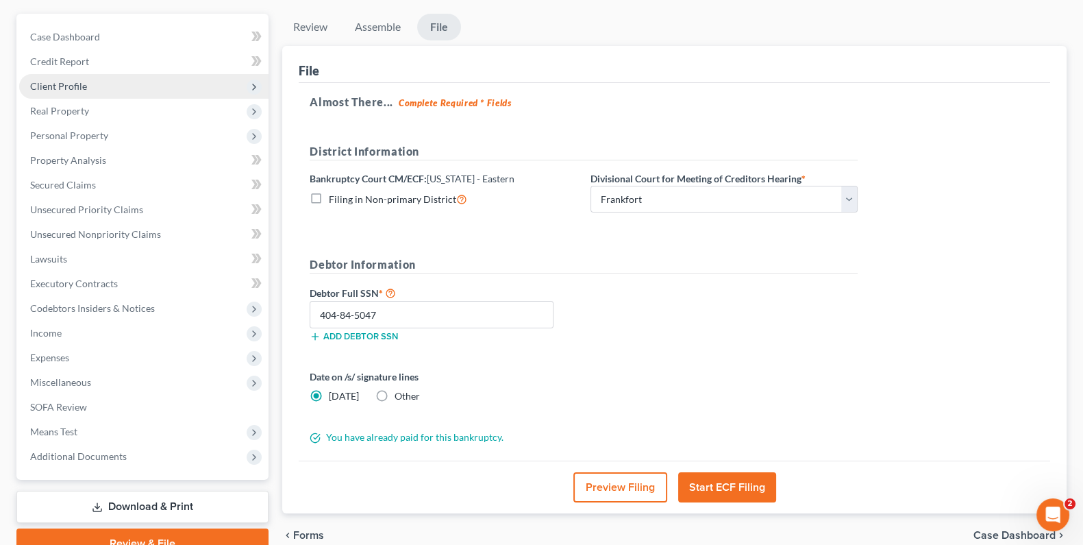
scroll to position [0, 0]
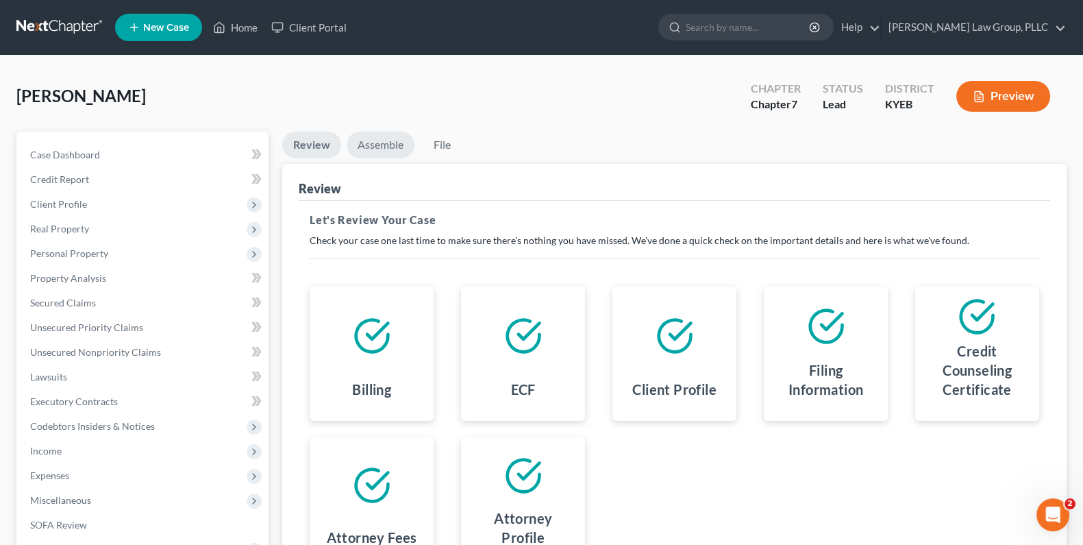
click at [382, 140] on link "Assemble" at bounding box center [381, 145] width 68 height 27
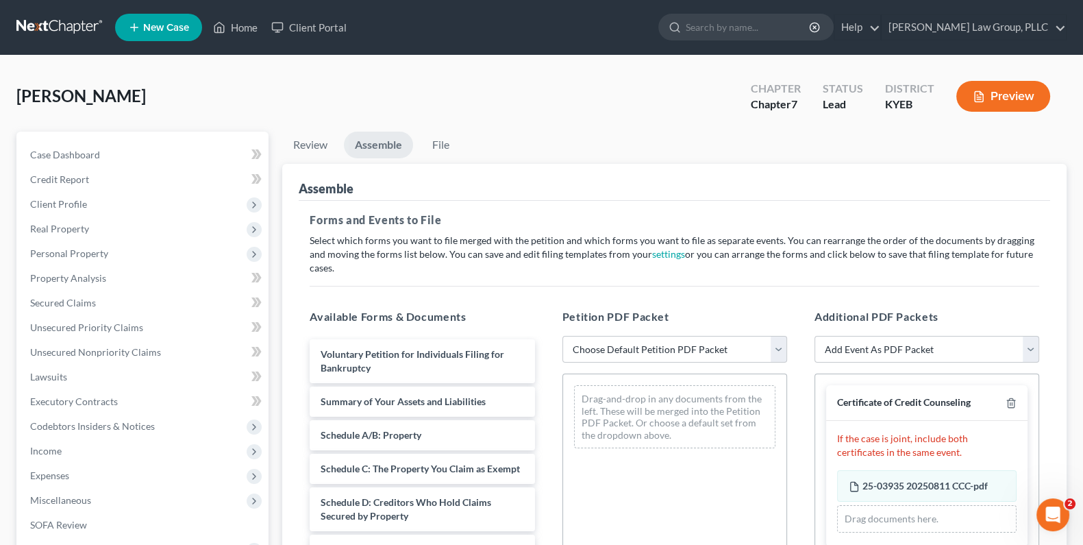
click at [787, 332] on div "Petition PDF Packet Choose Default Petition PDF Packet Complete Bankruptcy Peti…" at bounding box center [675, 529] width 252 height 465
click at [778, 338] on select "Choose Default Petition PDF Packet Complete Bankruptcy Petition (all forms and …" at bounding box center [675, 349] width 225 height 27
select select "0"
click at [563, 336] on select "Choose Default Petition PDF Packet Complete Bankruptcy Petition (all forms and …" at bounding box center [675, 349] width 225 height 27
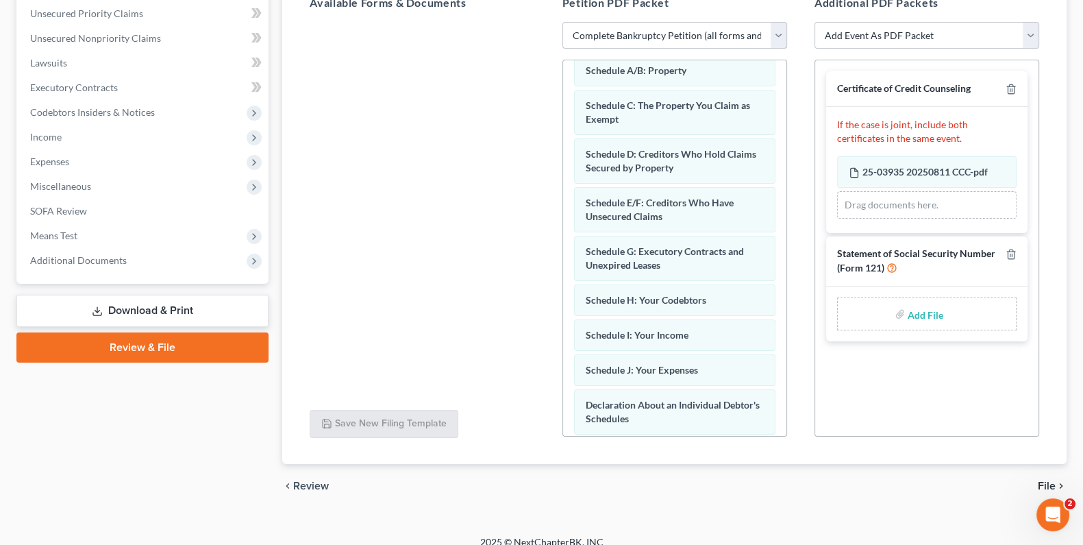
scroll to position [152, 0]
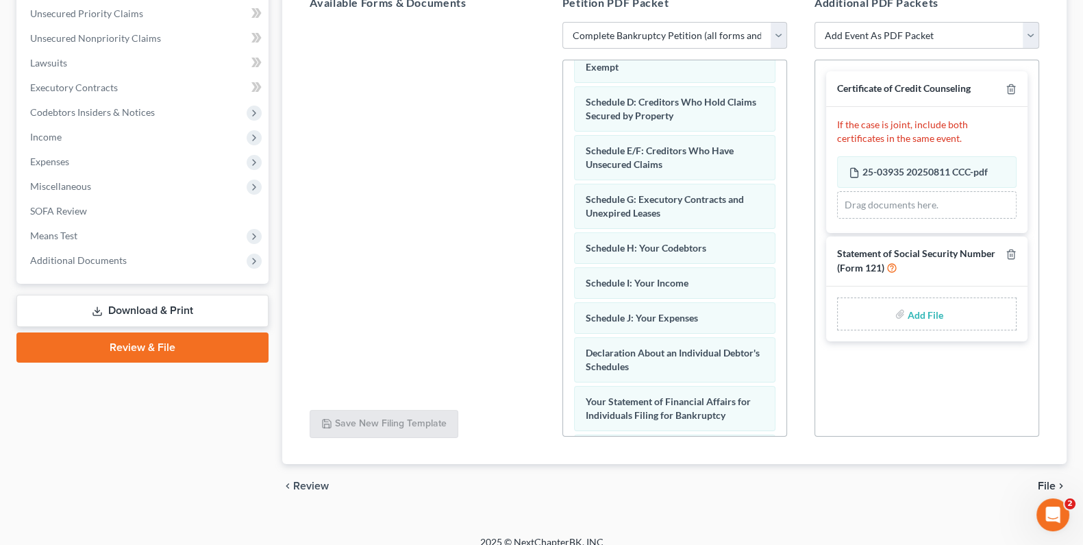
click at [1041, 480] on span "File" at bounding box center [1047, 485] width 18 height 11
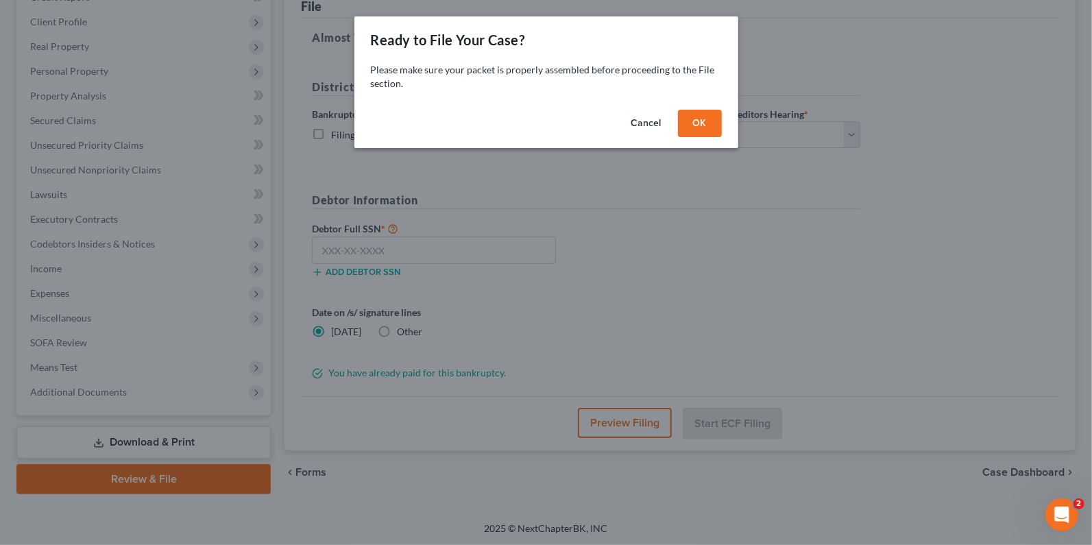
click at [710, 123] on button "OK" at bounding box center [700, 123] width 44 height 27
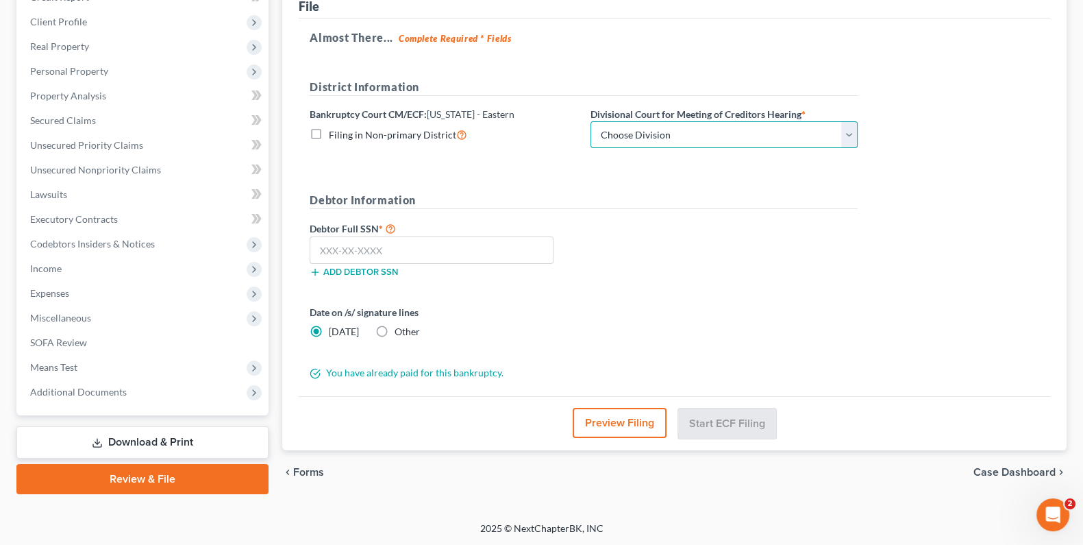
click at [662, 130] on select "Choose Division Ashland [GEOGRAPHIC_DATA] [GEOGRAPHIC_DATA] [GEOGRAPHIC_DATA] […" at bounding box center [724, 134] width 267 height 27
select select "2"
click at [591, 121] on select "Choose Division Ashland [GEOGRAPHIC_DATA] [GEOGRAPHIC_DATA] [GEOGRAPHIC_DATA] […" at bounding box center [724, 134] width 267 height 27
click at [500, 243] on input "text" at bounding box center [432, 249] width 244 height 27
click at [413, 246] on input "404" at bounding box center [432, 249] width 244 height 27
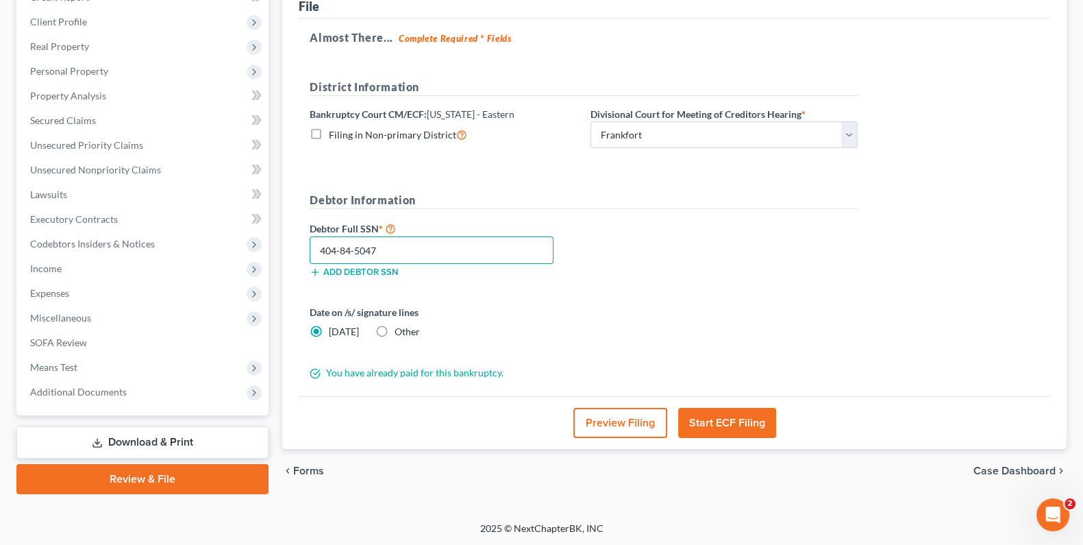
type input "404-84-5047"
click at [750, 418] on button "Start ECF Filing" at bounding box center [727, 423] width 98 height 30
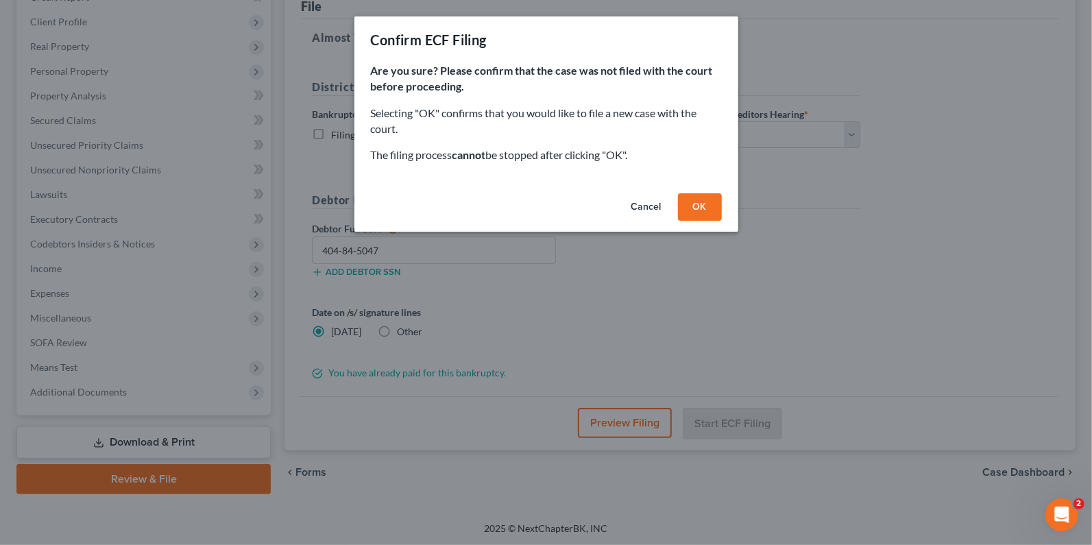
click at [704, 198] on button "OK" at bounding box center [700, 206] width 44 height 27
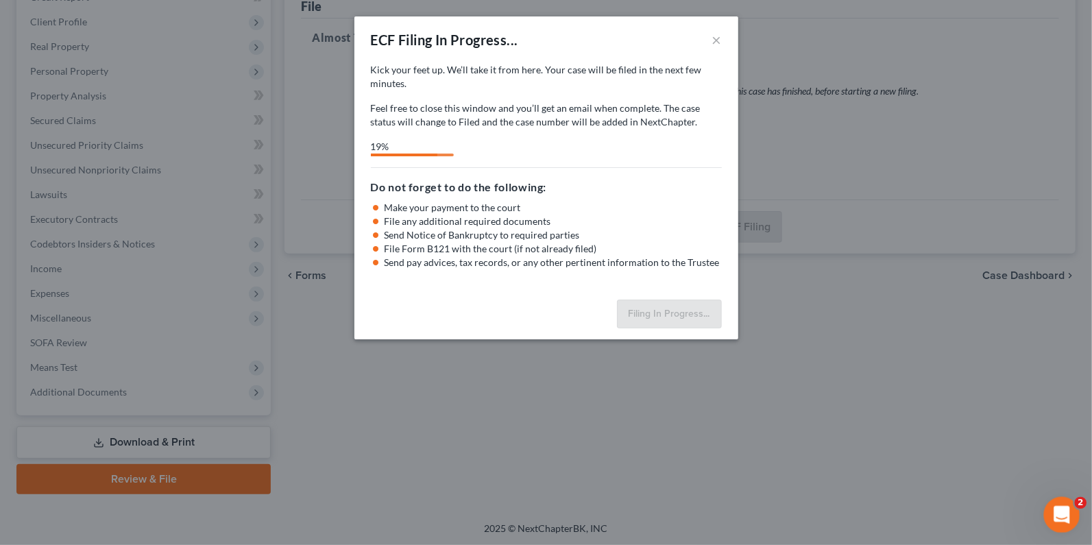
select select "2"
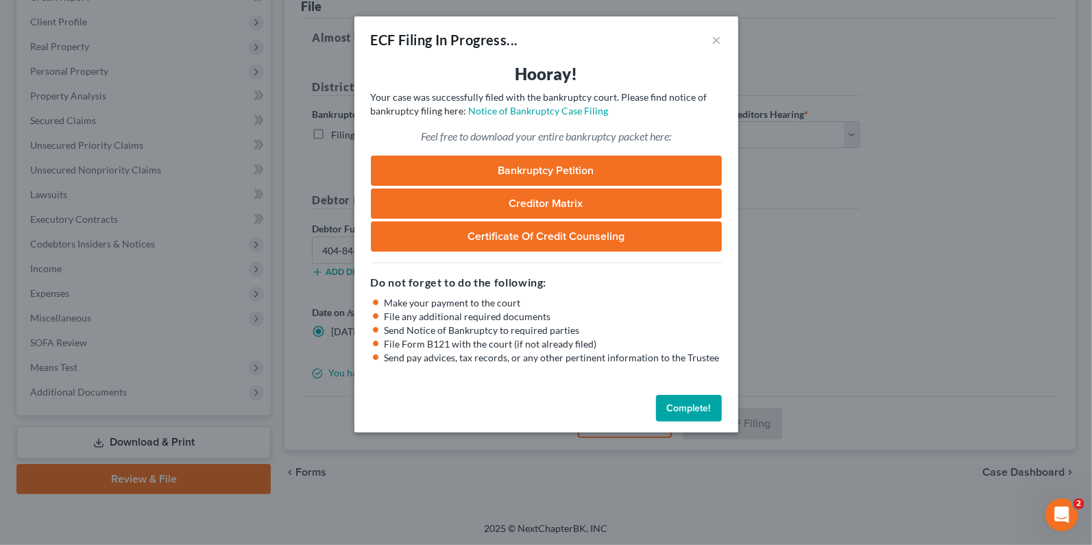
click at [676, 404] on button "Complete!" at bounding box center [689, 408] width 66 height 27
